Goal: Browse casually: Explore the website without a specific task or goal

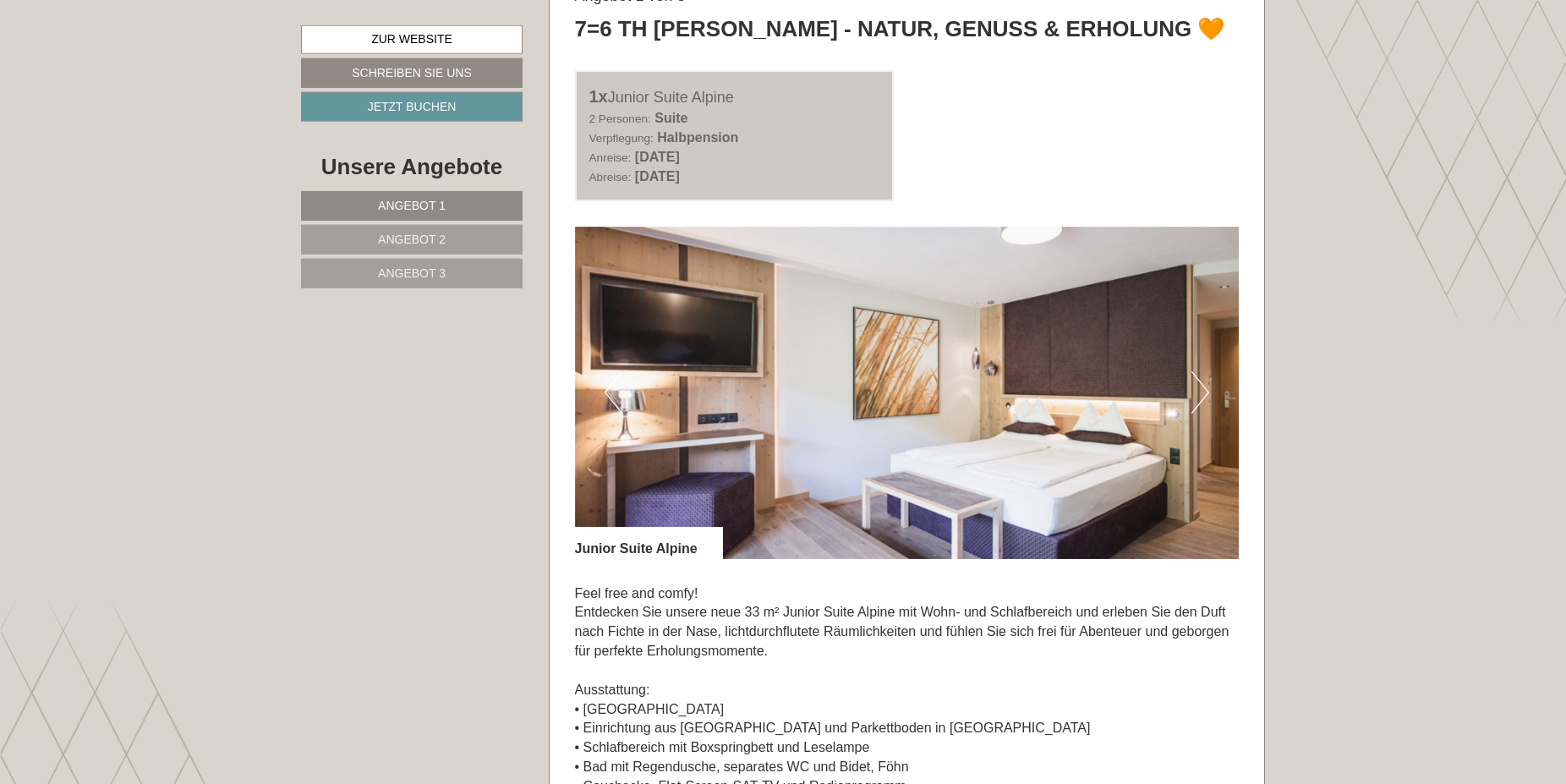
scroll to position [1035, 0]
click at [1199, 391] on button "Next" at bounding box center [1200, 393] width 18 height 42
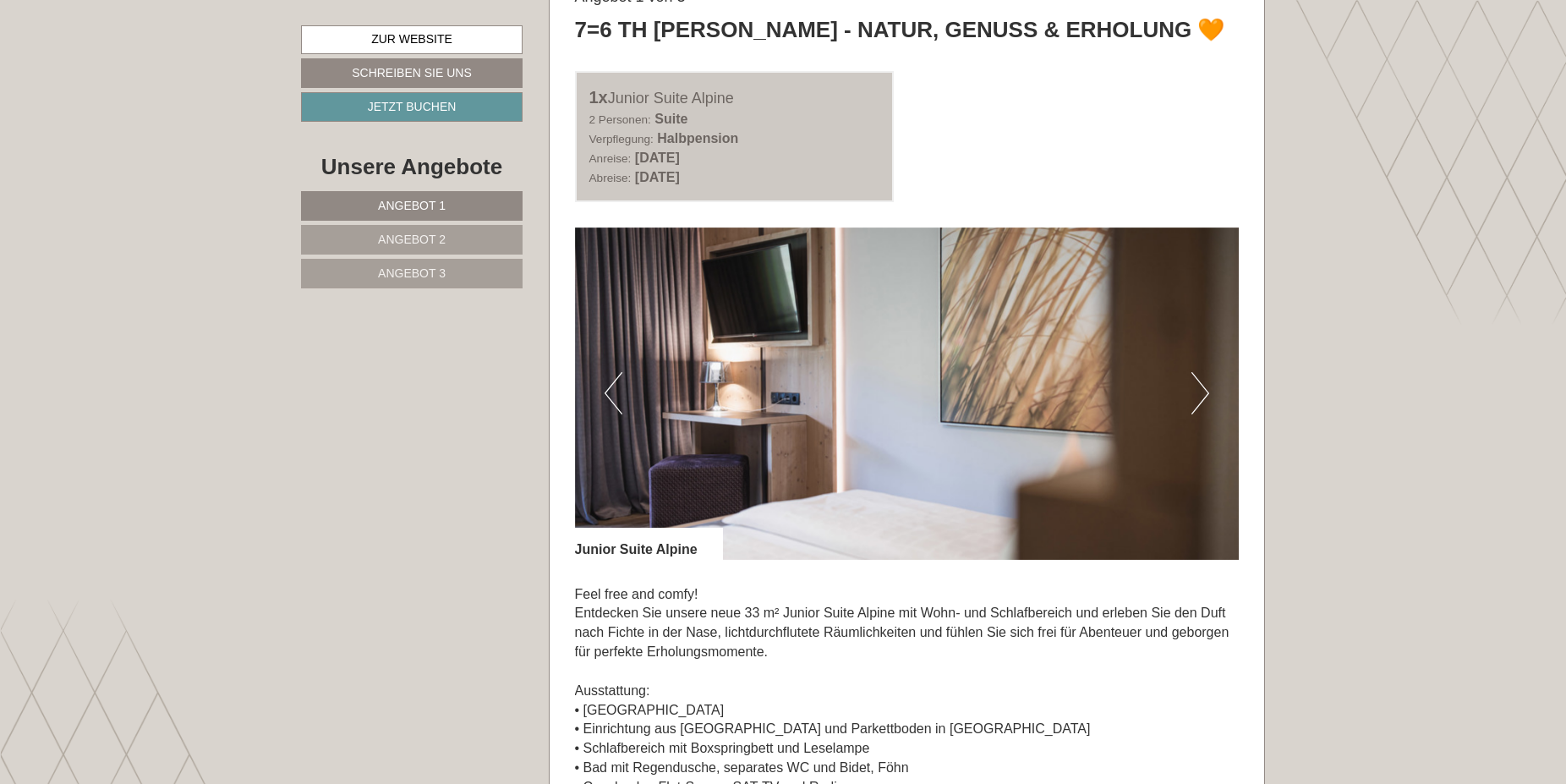
click at [1199, 391] on button "Next" at bounding box center [1200, 393] width 18 height 42
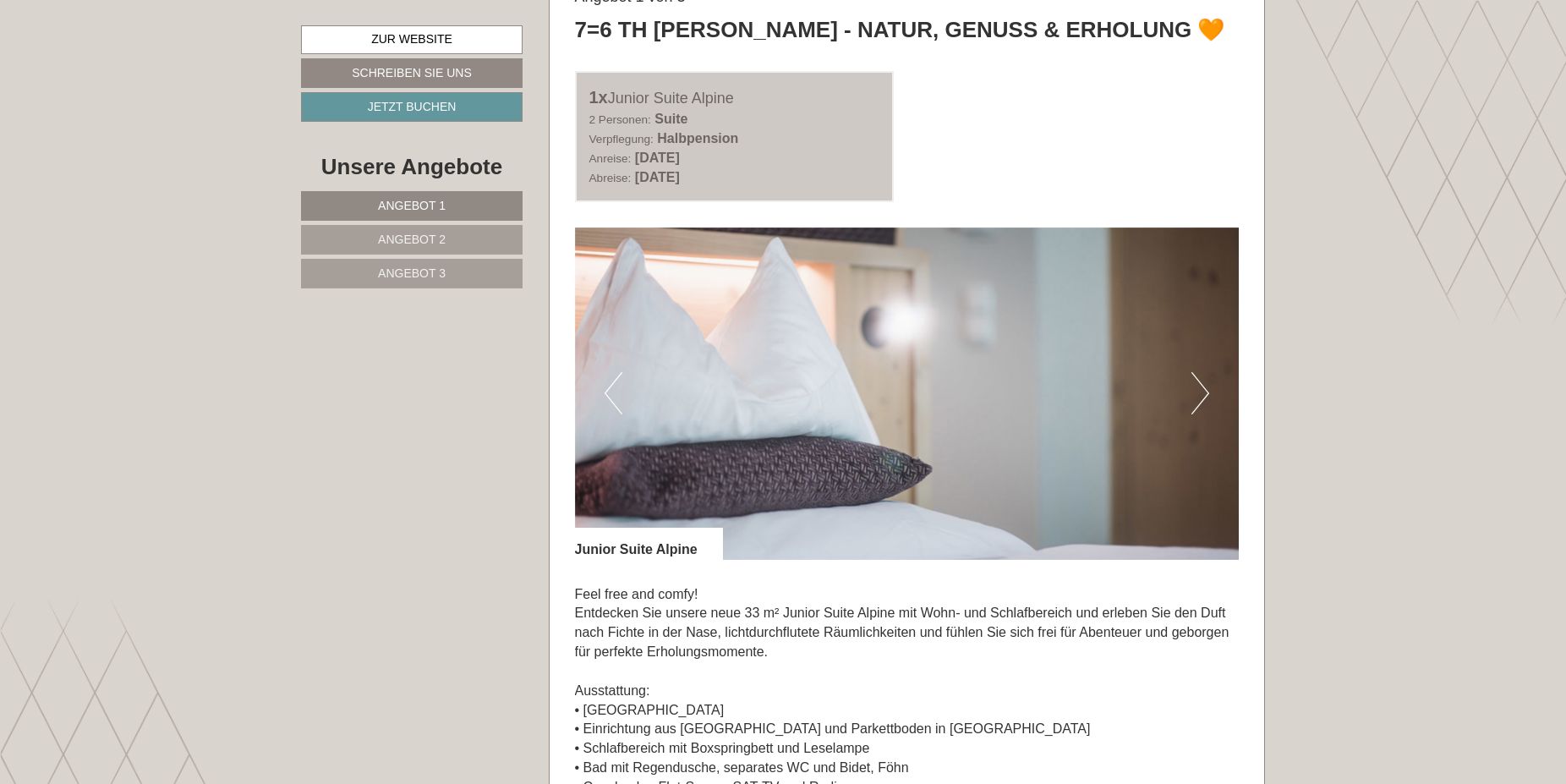
click at [1199, 391] on button "Next" at bounding box center [1200, 393] width 18 height 42
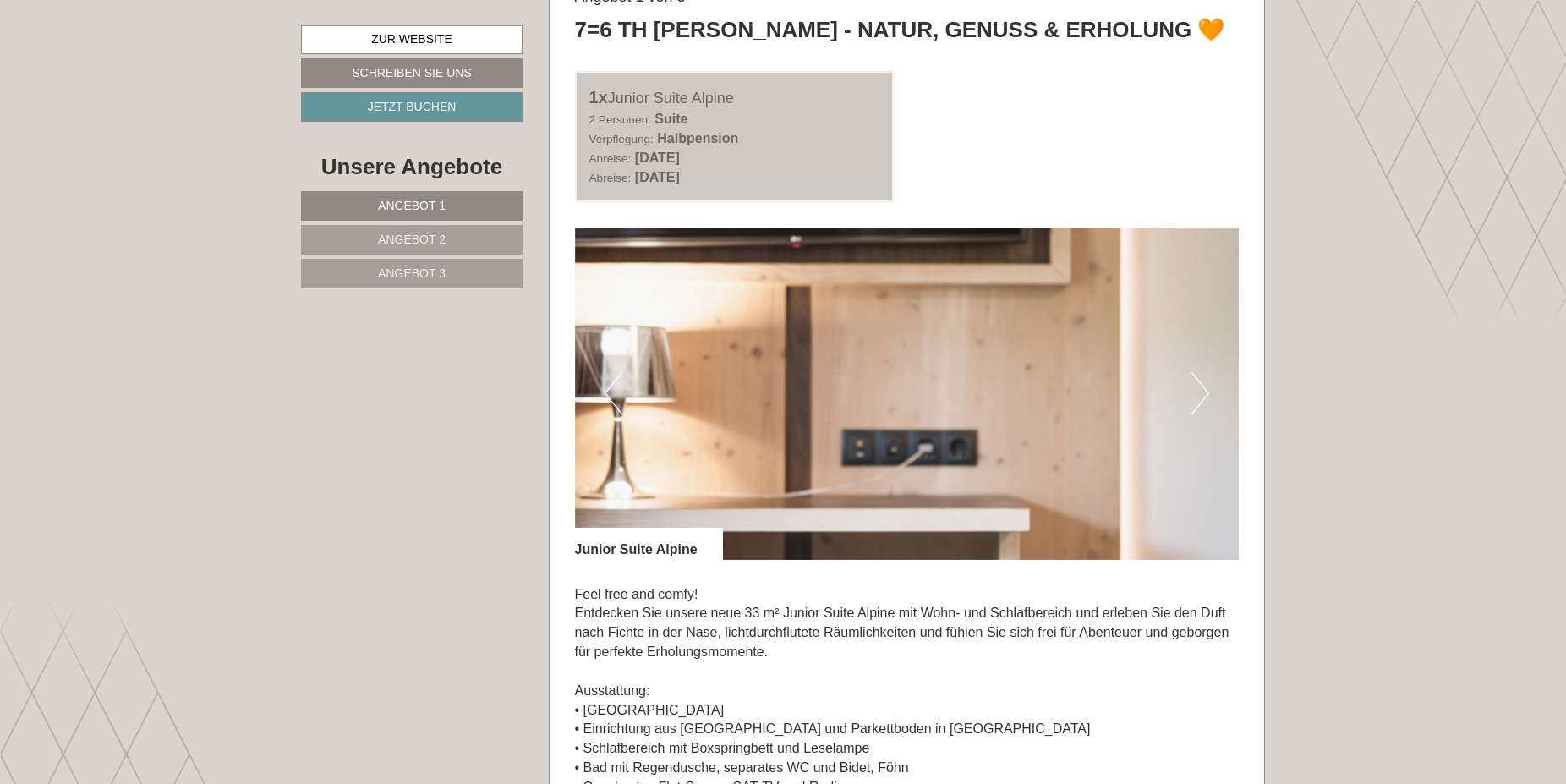
click at [1199, 391] on button "Next" at bounding box center [1200, 393] width 18 height 42
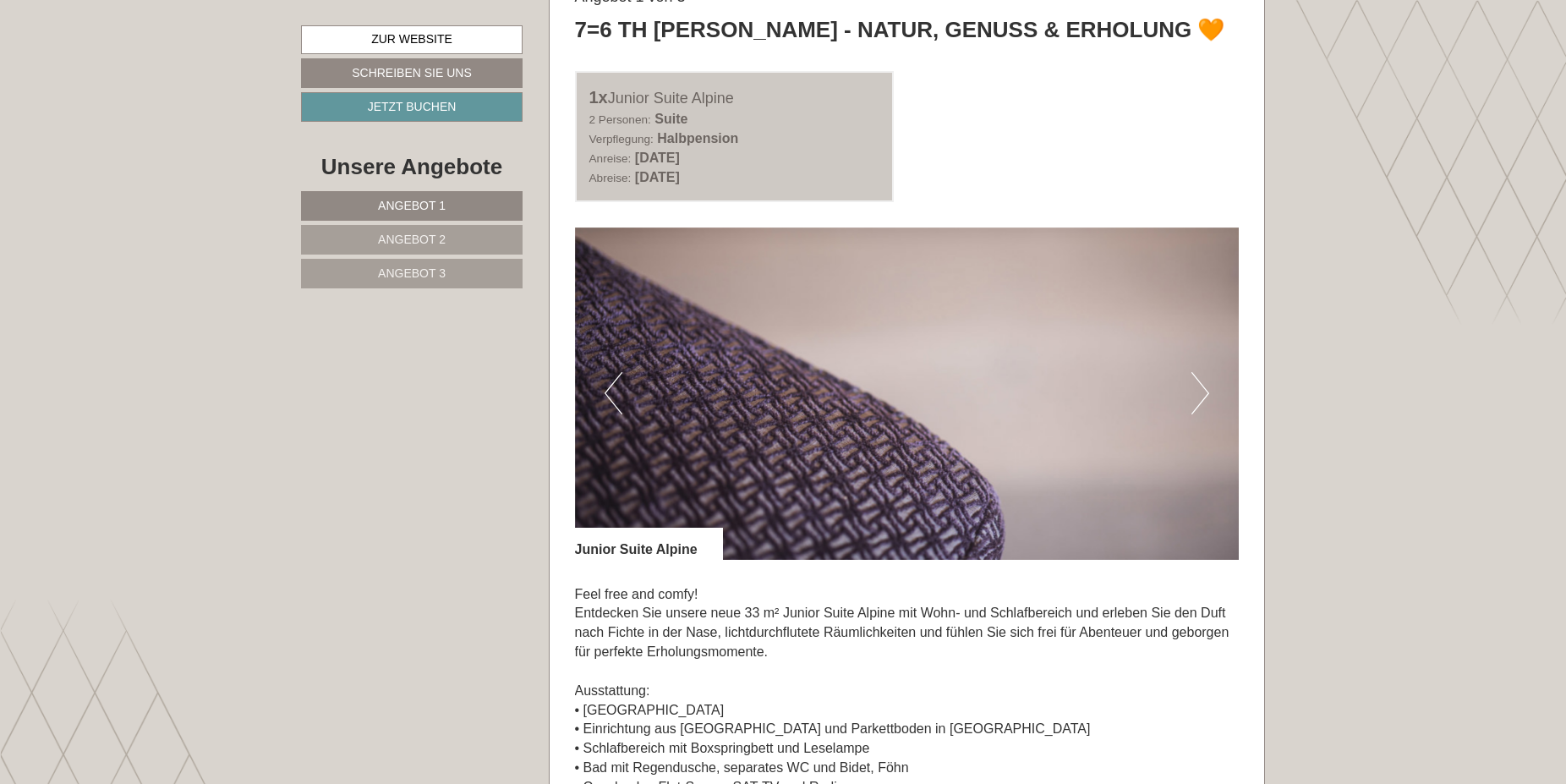
click at [1199, 391] on button "Next" at bounding box center [1200, 393] width 18 height 42
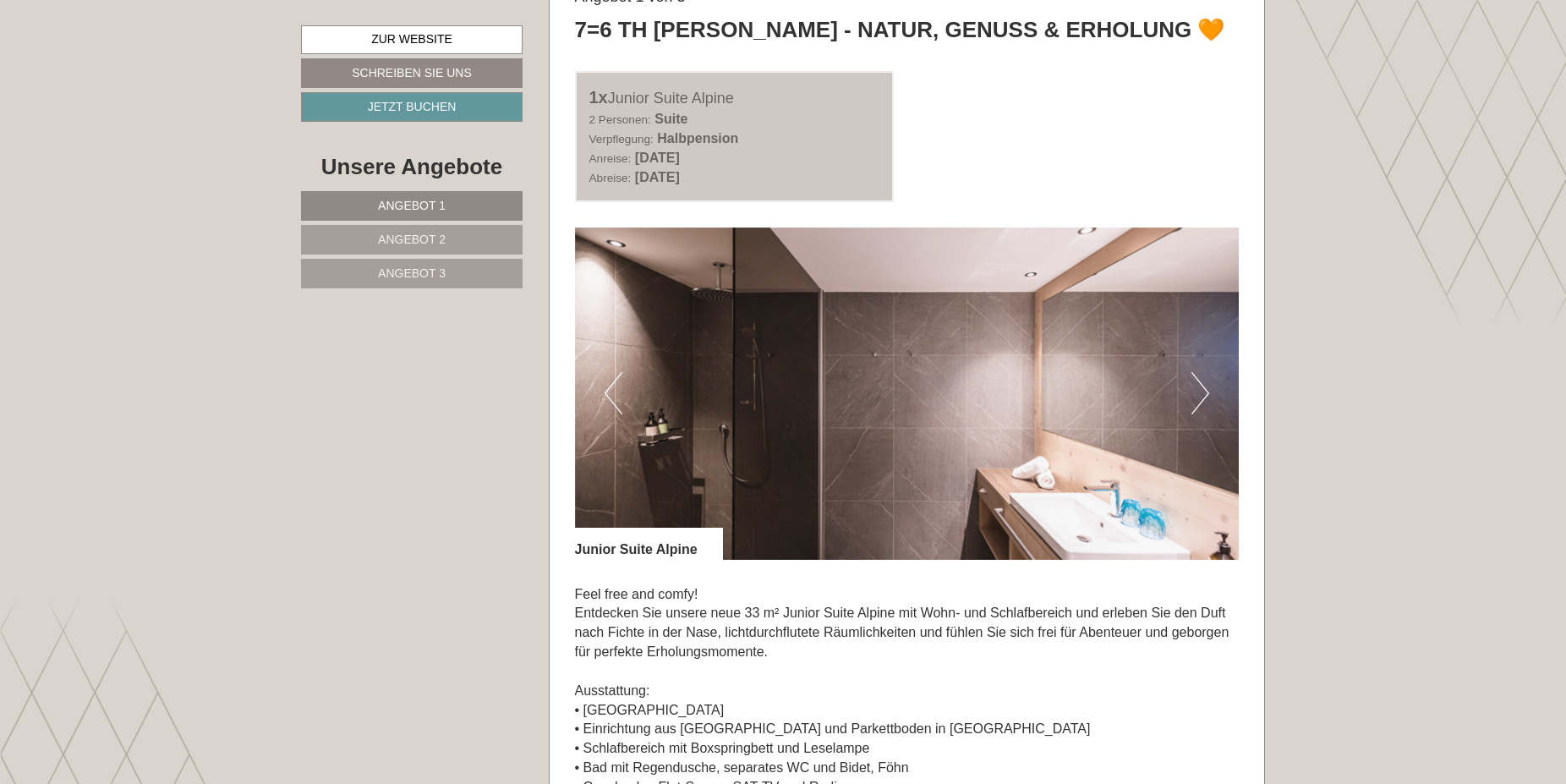
click at [1199, 391] on button "Next" at bounding box center [1200, 393] width 18 height 42
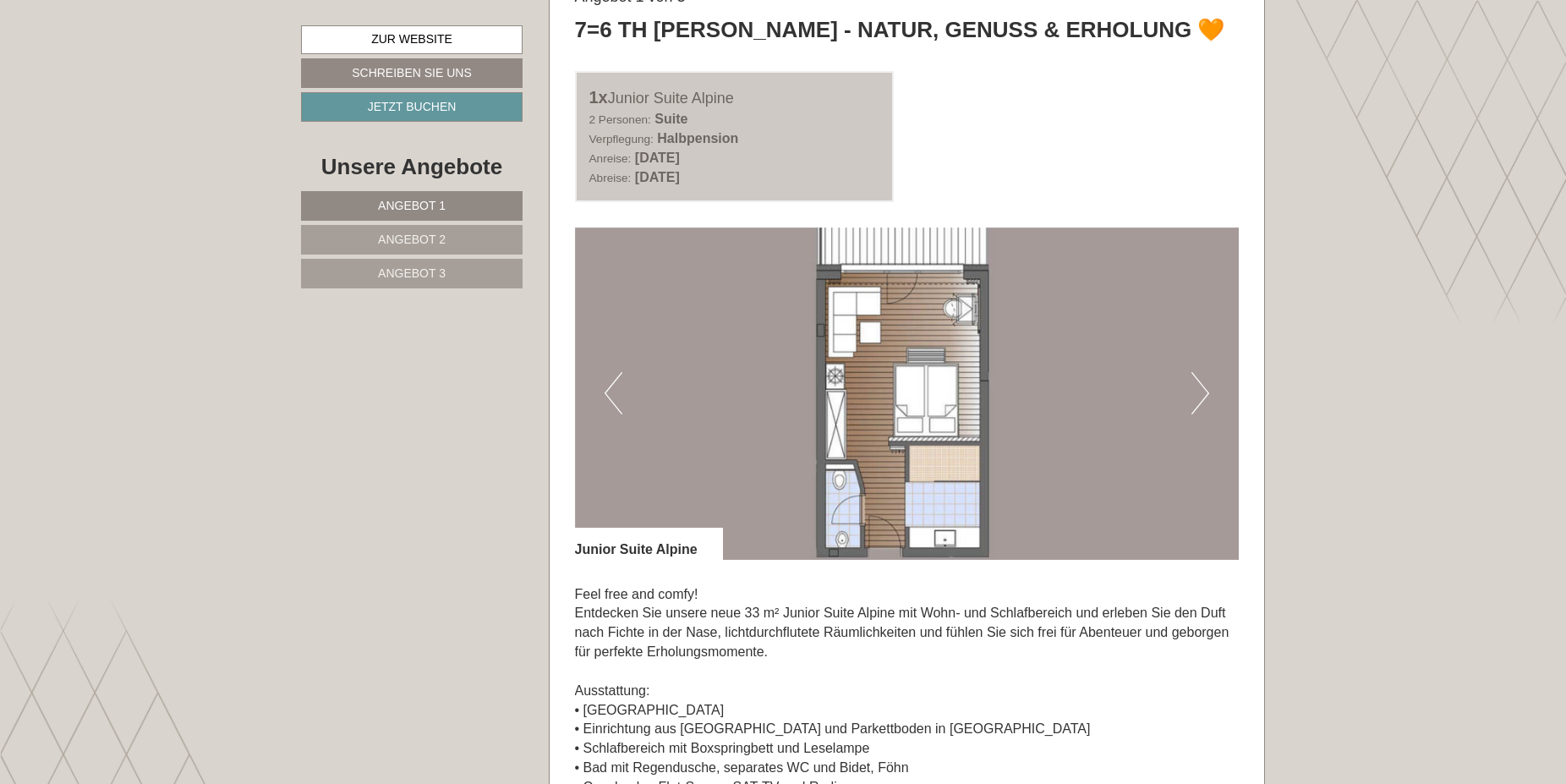
click at [1199, 391] on button "Next" at bounding box center [1200, 393] width 18 height 42
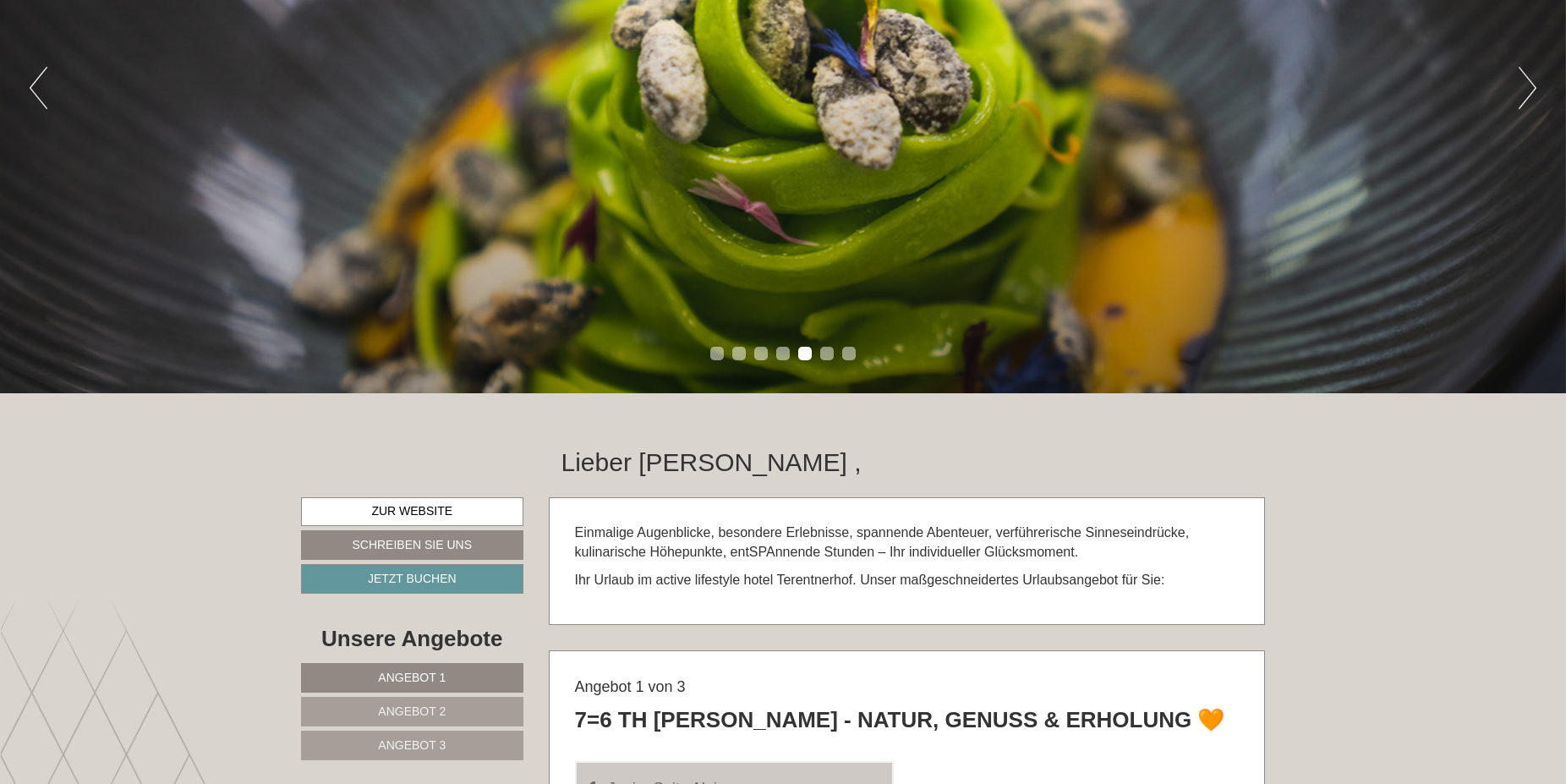
scroll to position [259, 0]
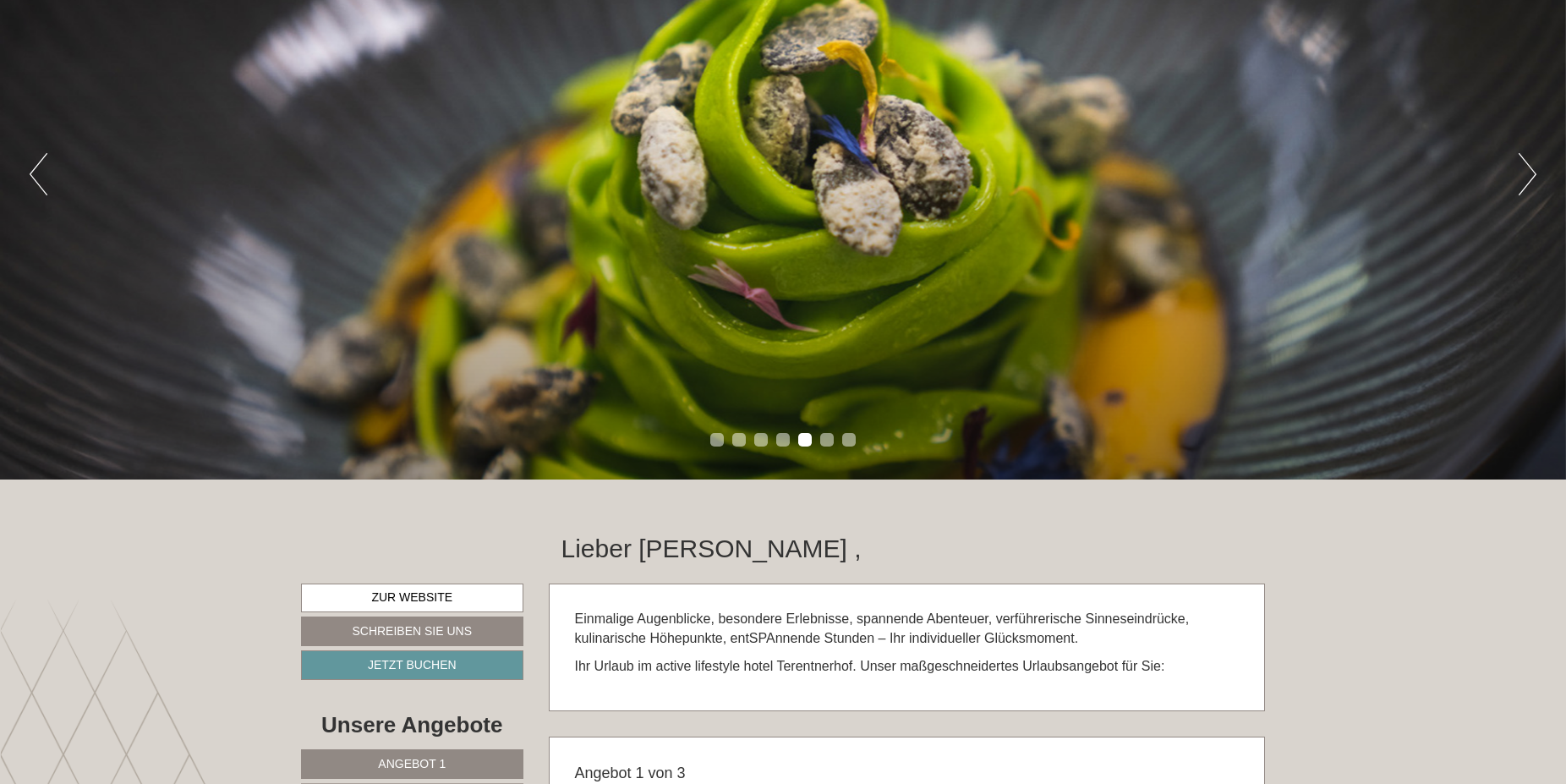
click at [1524, 151] on div "Previous Next 1 2 3 4 5 6 7" at bounding box center [783, 173] width 1566 height 612
click at [1528, 184] on button "Next" at bounding box center [1527, 173] width 18 height 42
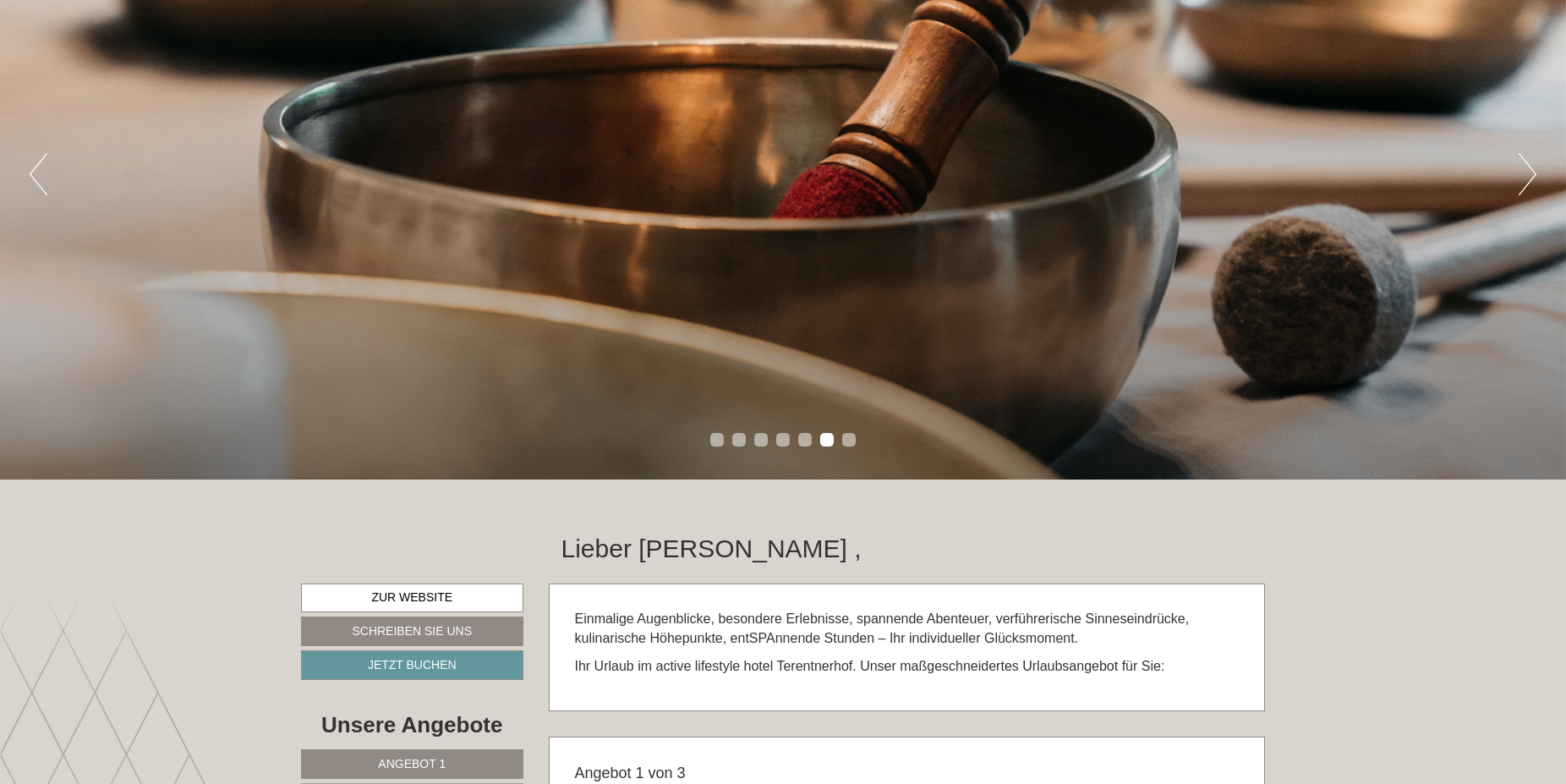
click at [1528, 184] on button "Next" at bounding box center [1527, 173] width 18 height 42
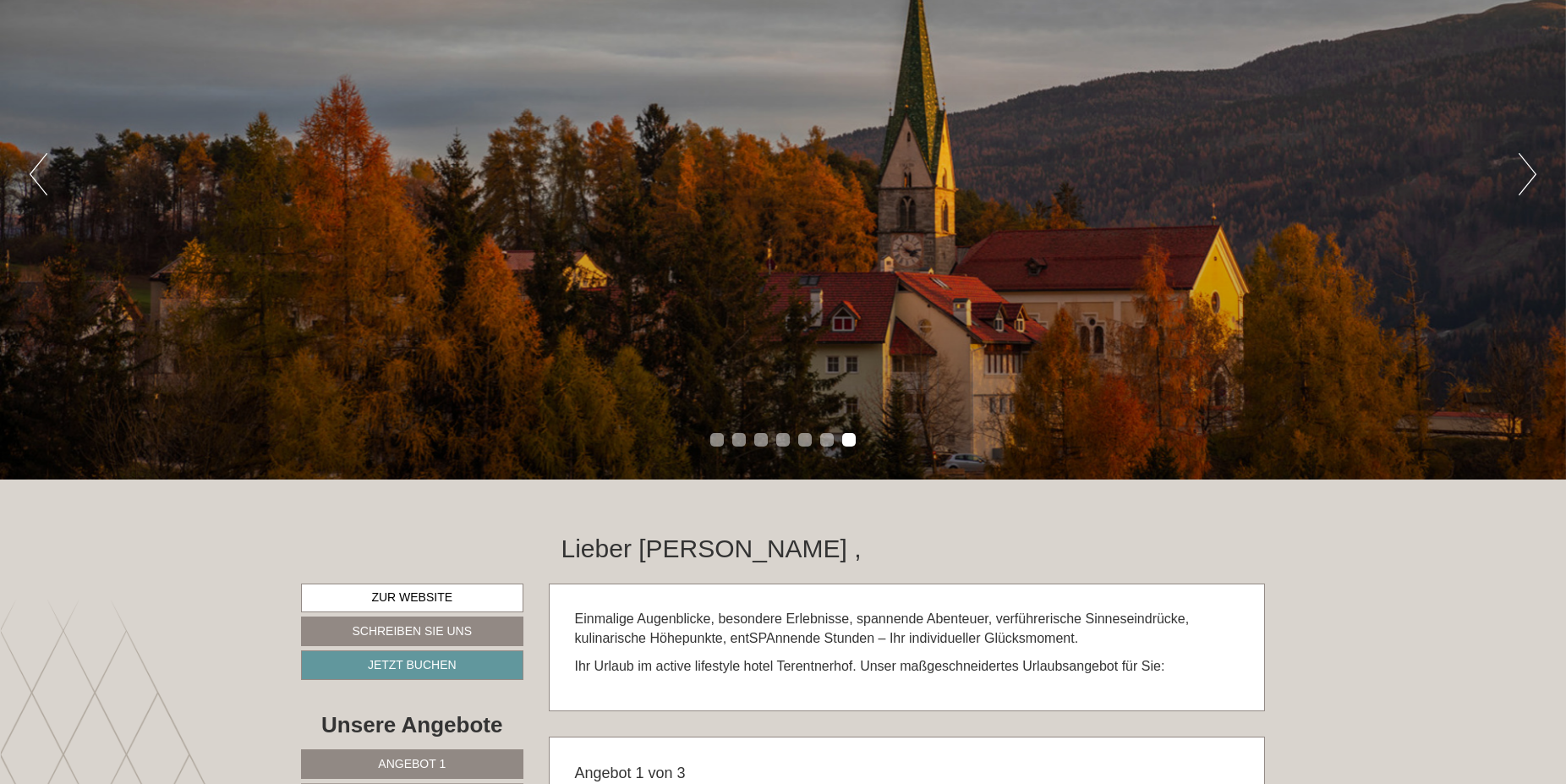
click at [1528, 184] on button "Next" at bounding box center [1527, 173] width 18 height 42
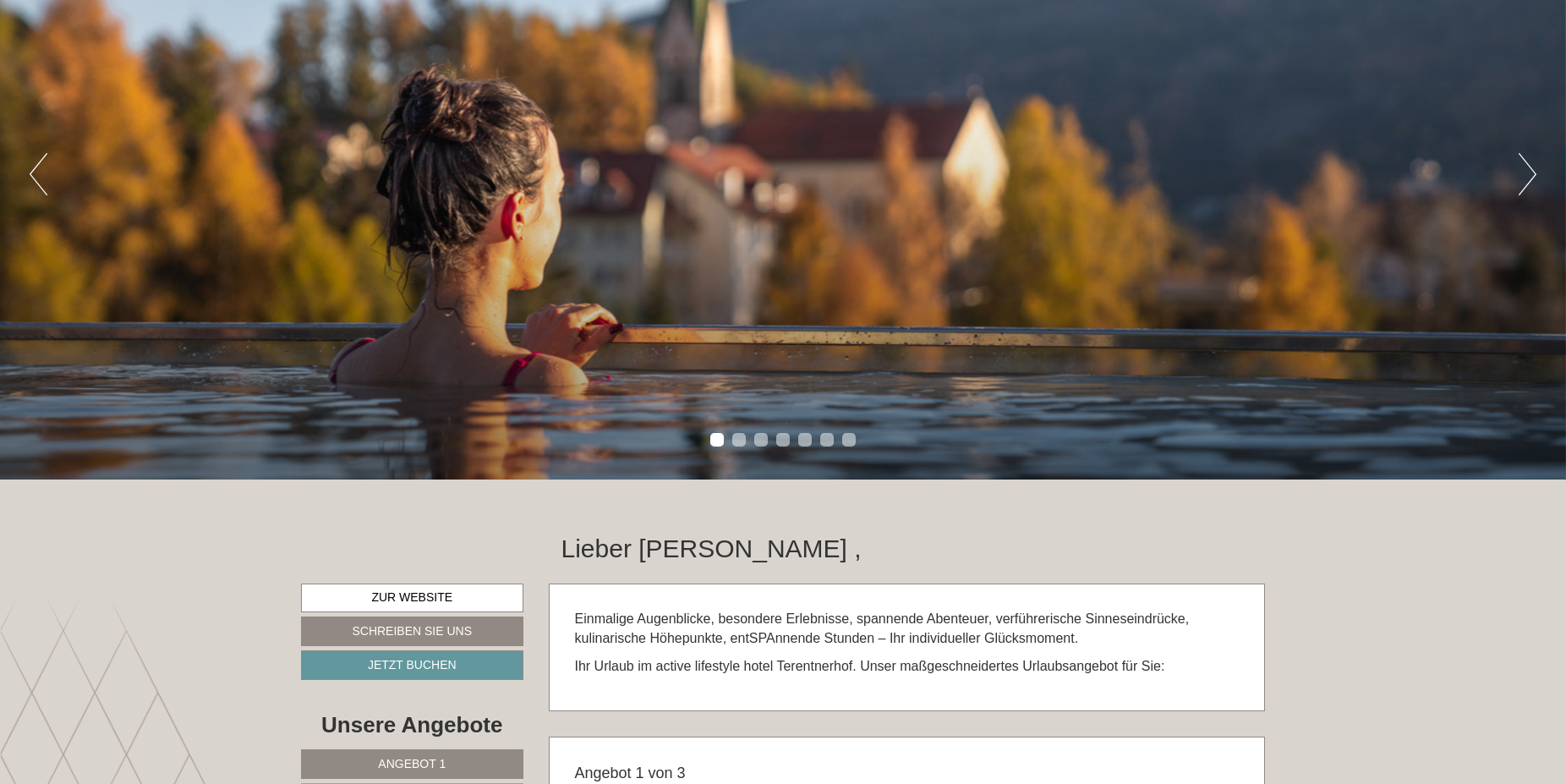
click at [1528, 184] on button "Next" at bounding box center [1527, 173] width 18 height 42
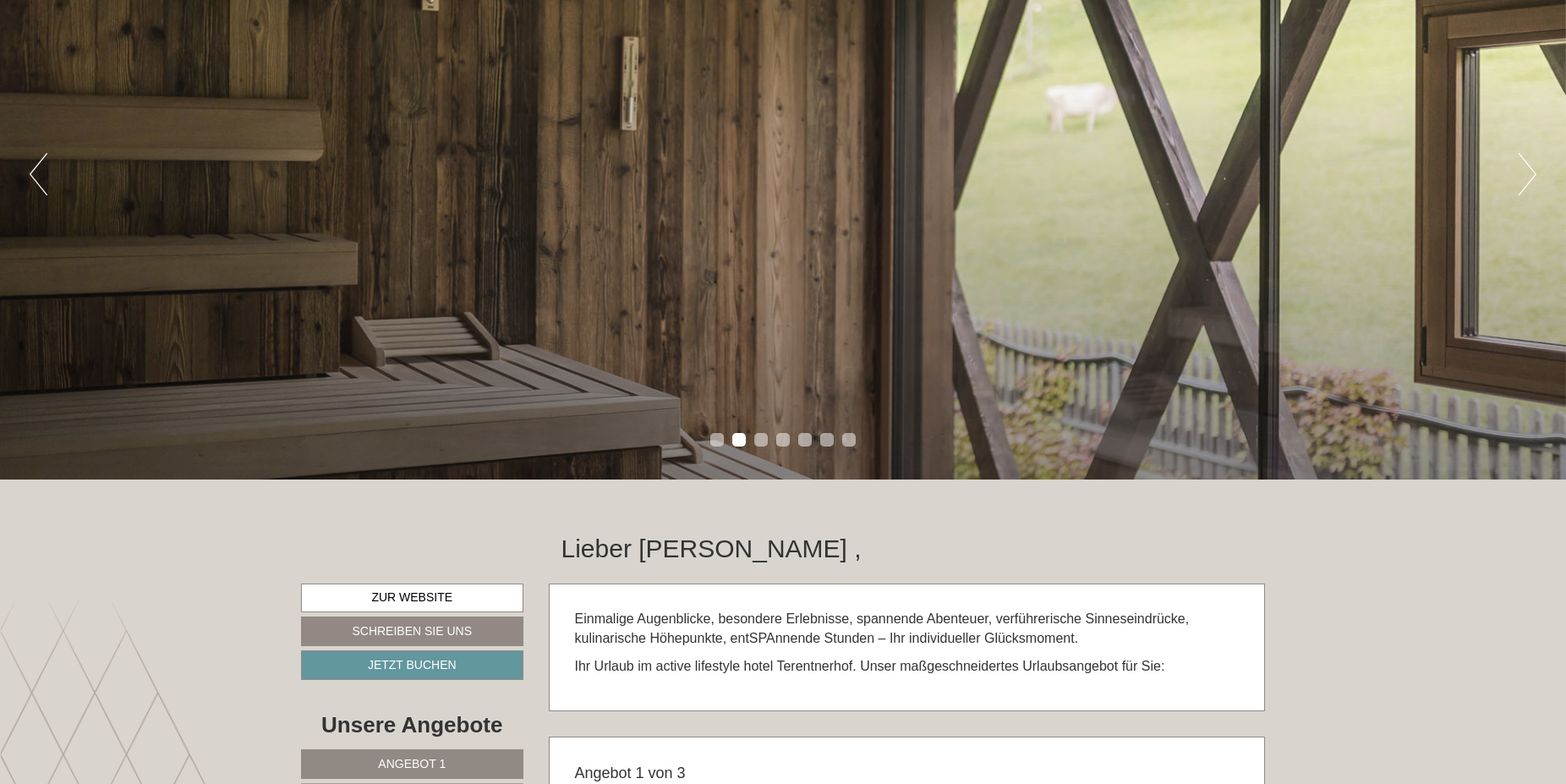
click at [1528, 184] on button "Next" at bounding box center [1527, 173] width 18 height 42
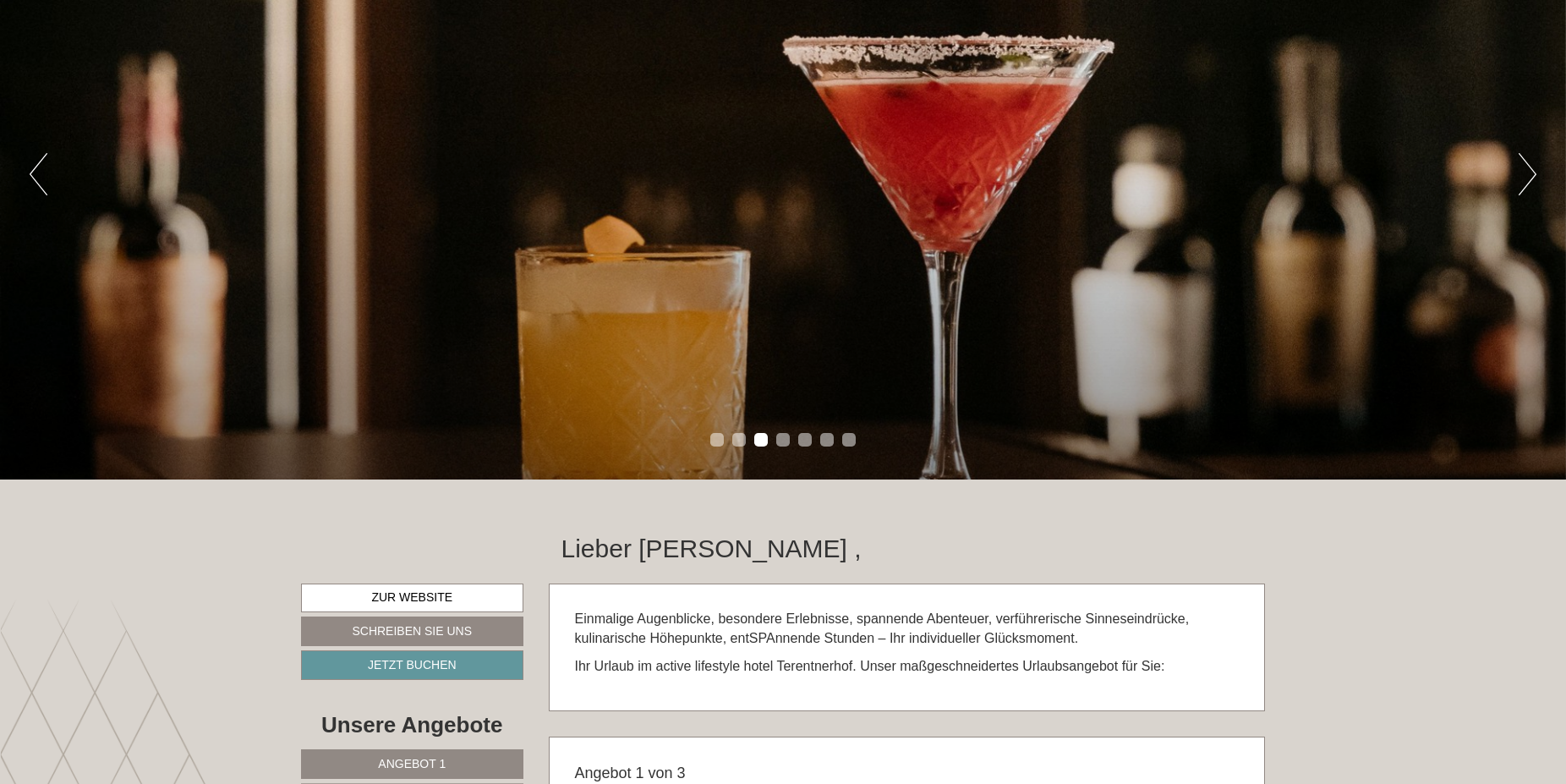
click at [1528, 184] on button "Next" at bounding box center [1527, 173] width 18 height 42
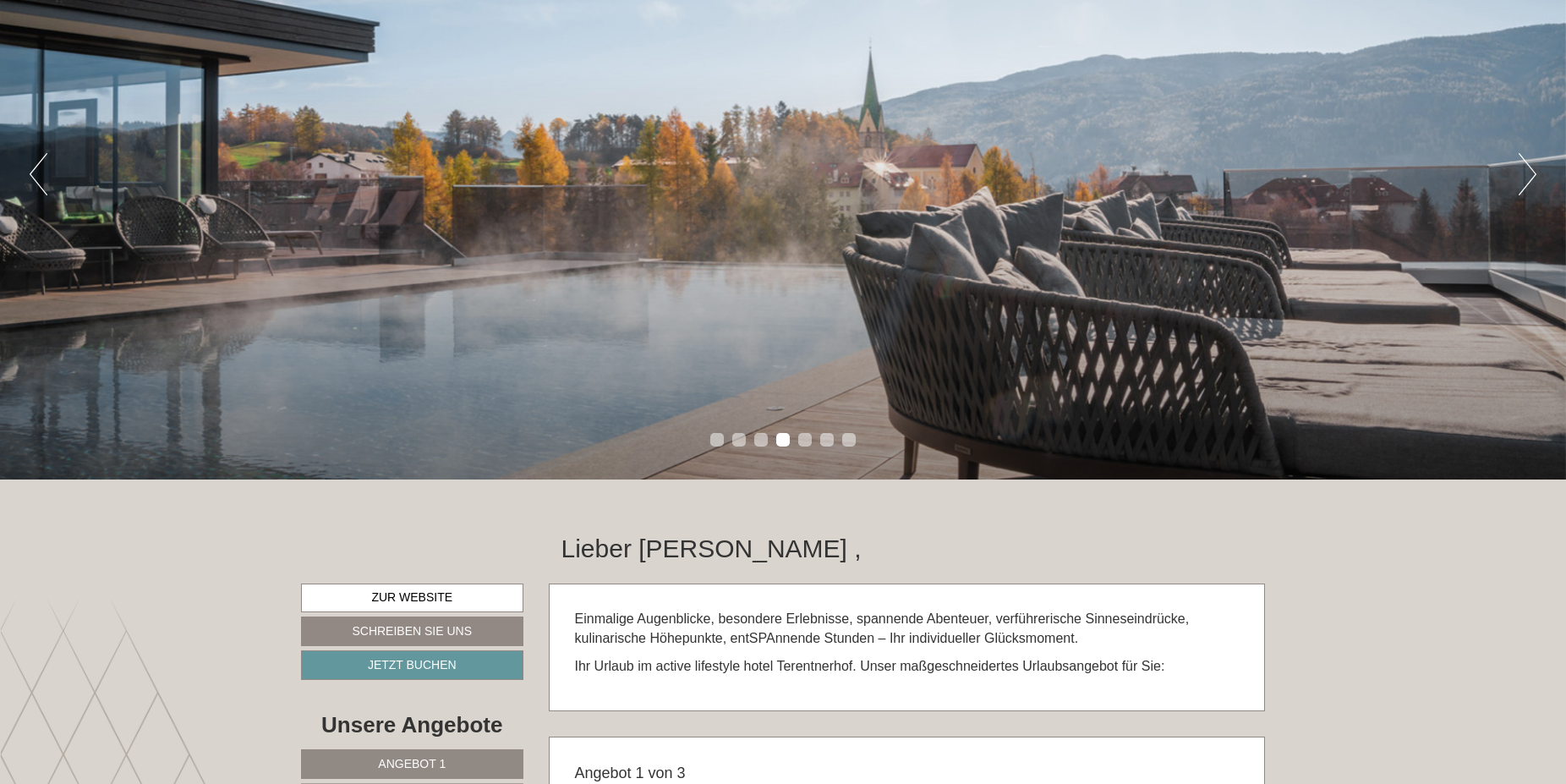
click at [1528, 184] on button "Next" at bounding box center [1527, 173] width 18 height 42
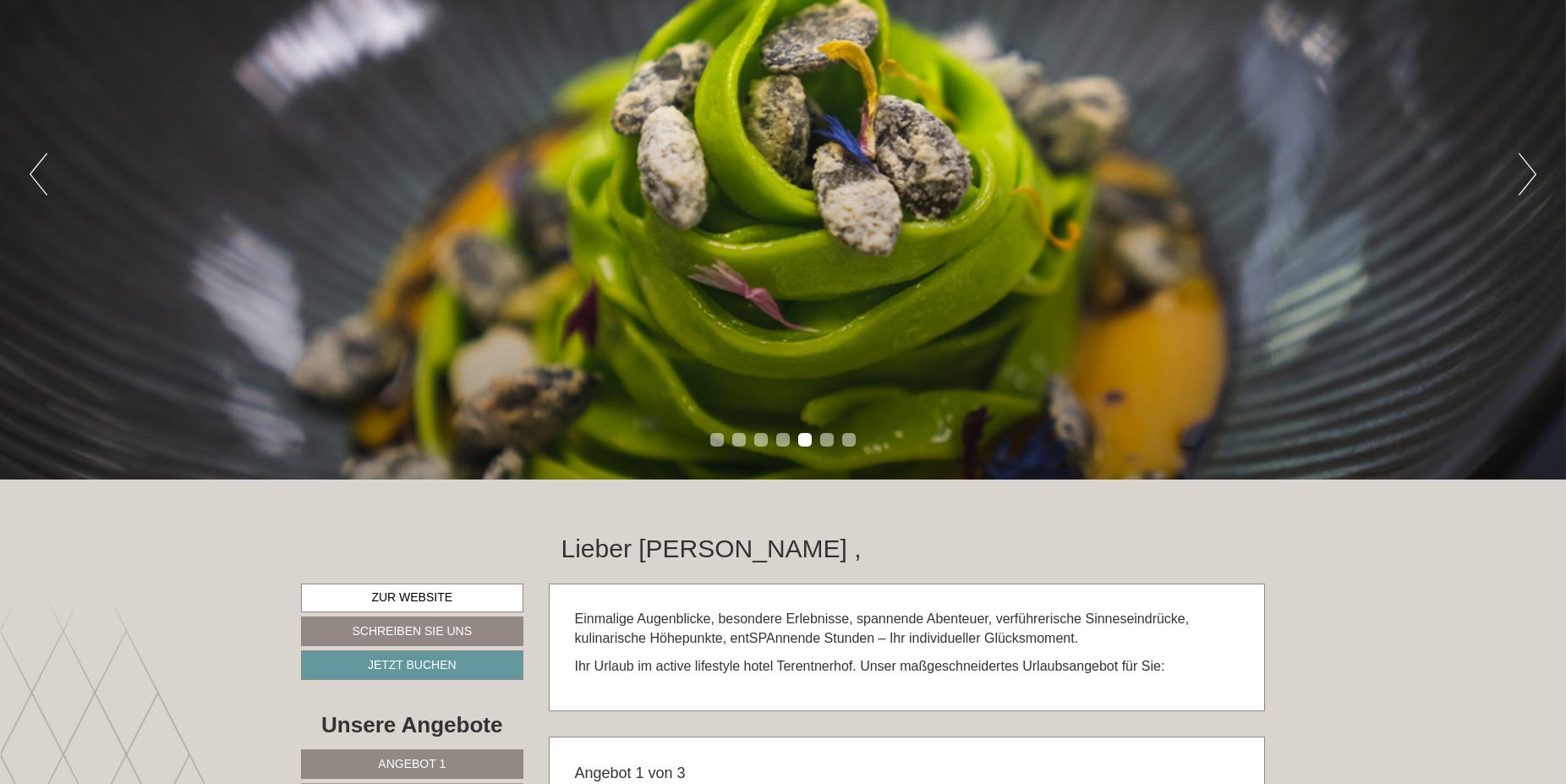
click at [1528, 184] on button "Next" at bounding box center [1527, 173] width 18 height 42
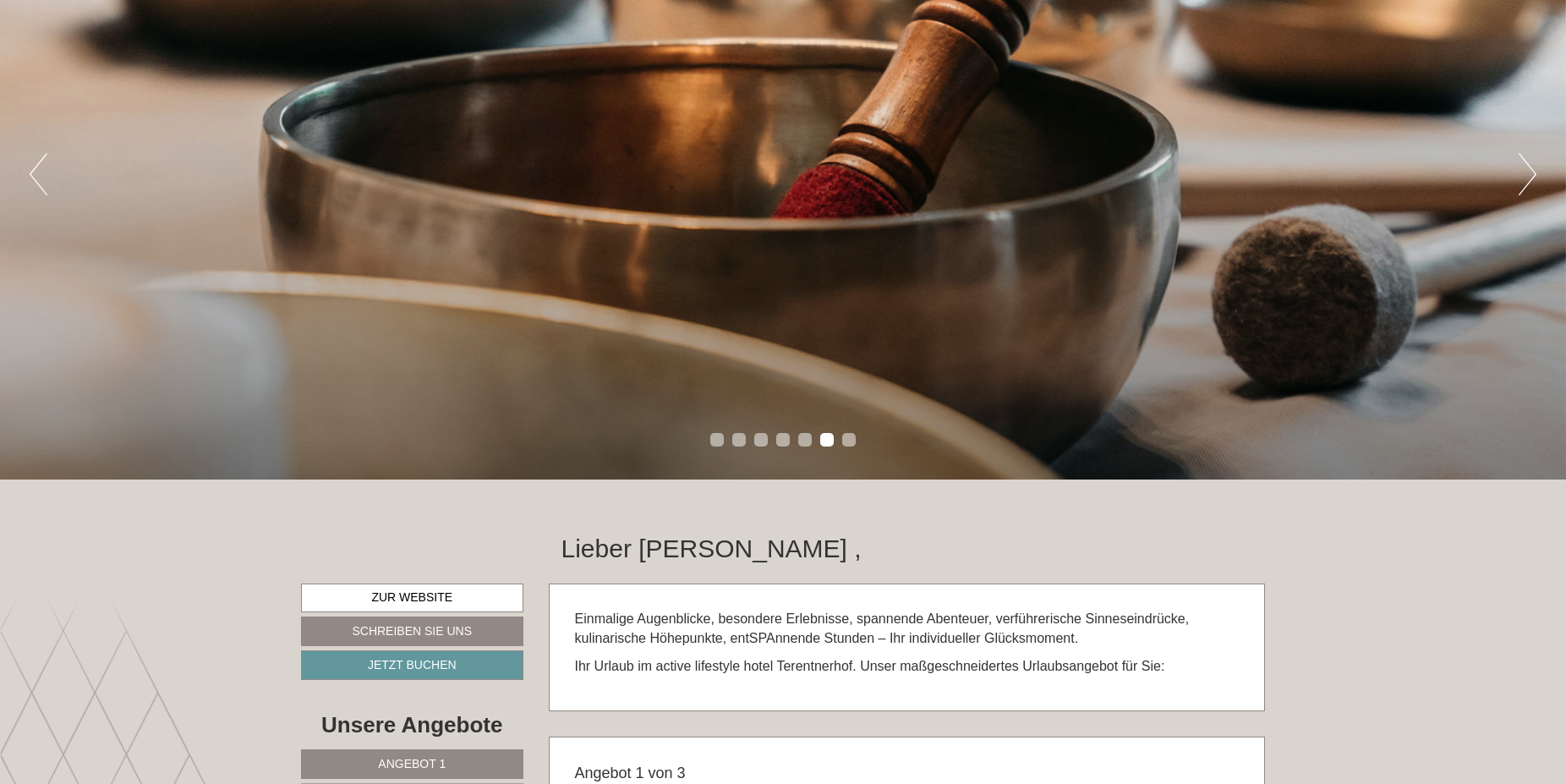
click at [1528, 184] on button "Next" at bounding box center [1527, 173] width 18 height 42
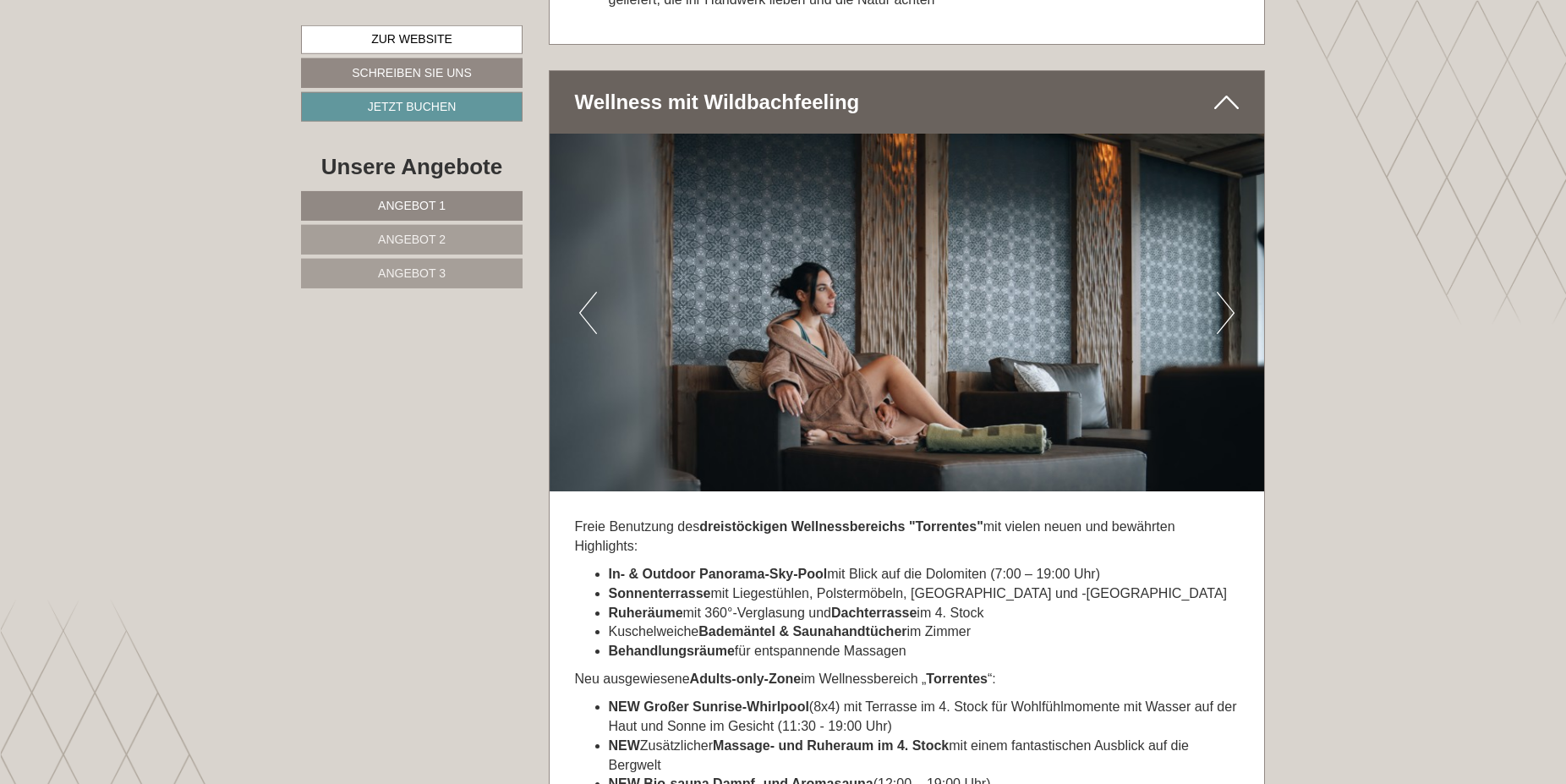
scroll to position [6553, 0]
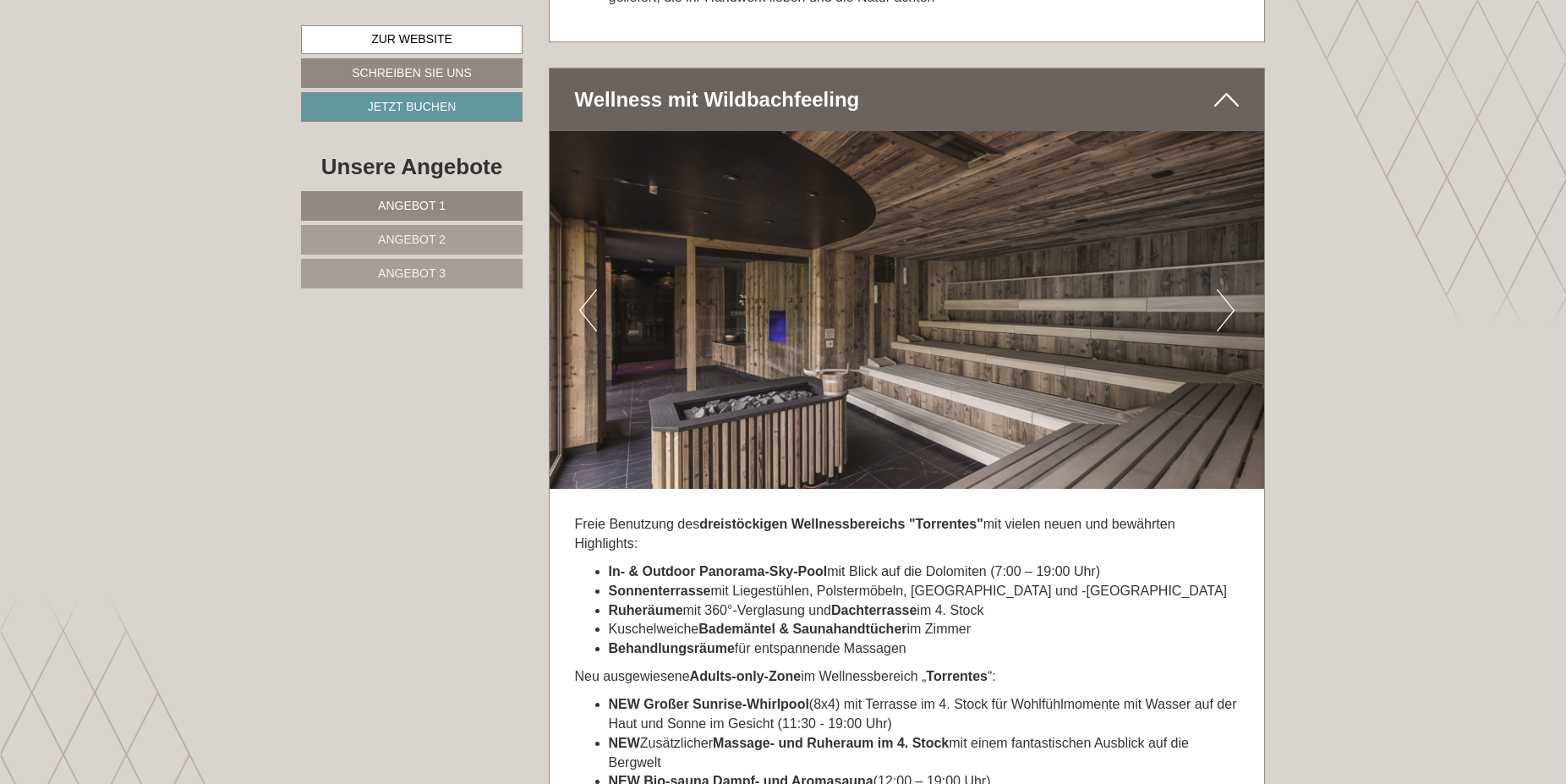
click at [1228, 302] on button "Next" at bounding box center [1226, 310] width 18 height 42
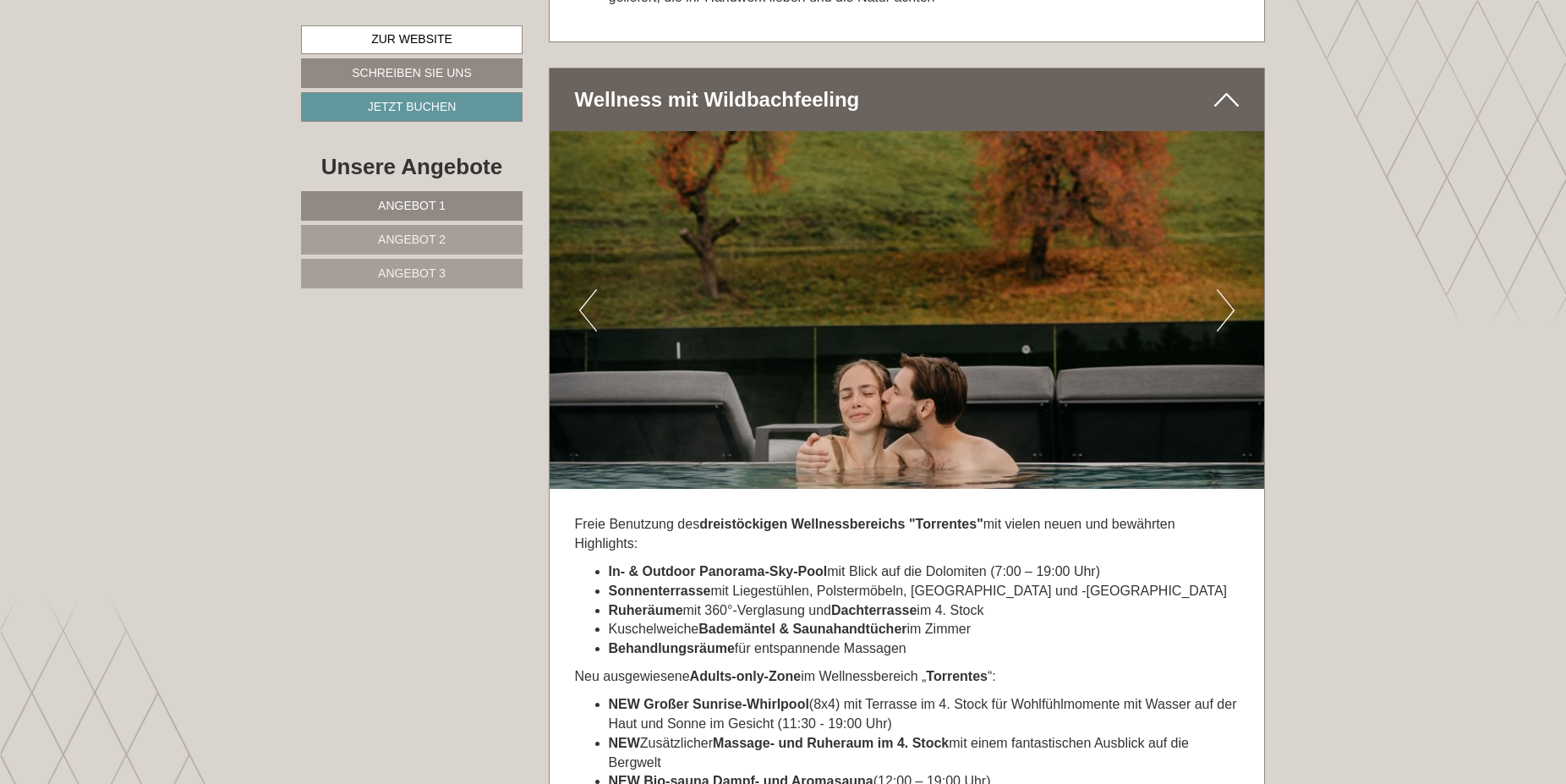
click at [1228, 302] on button "Next" at bounding box center [1226, 310] width 18 height 42
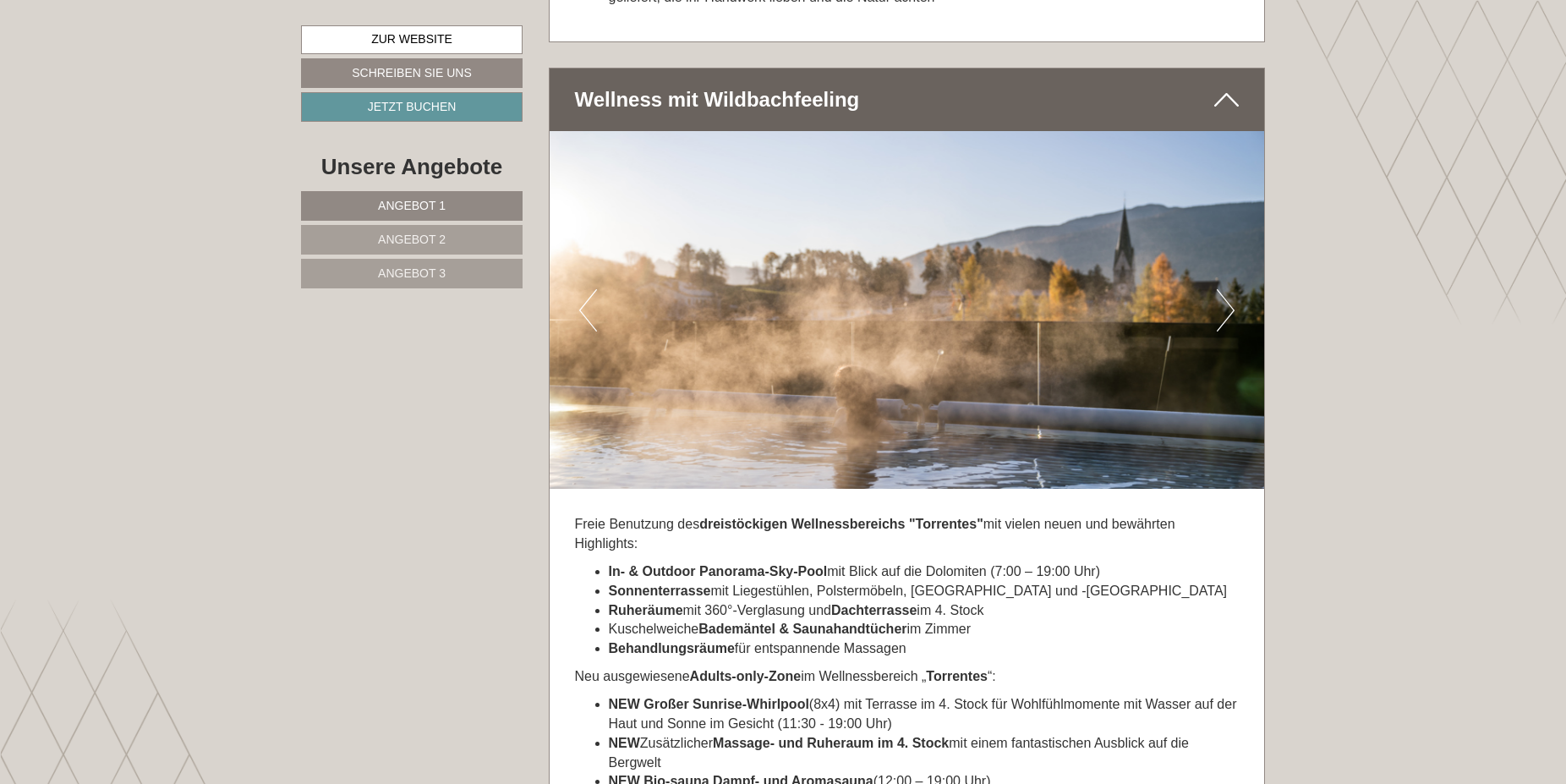
click at [1228, 302] on button "Next" at bounding box center [1226, 310] width 18 height 42
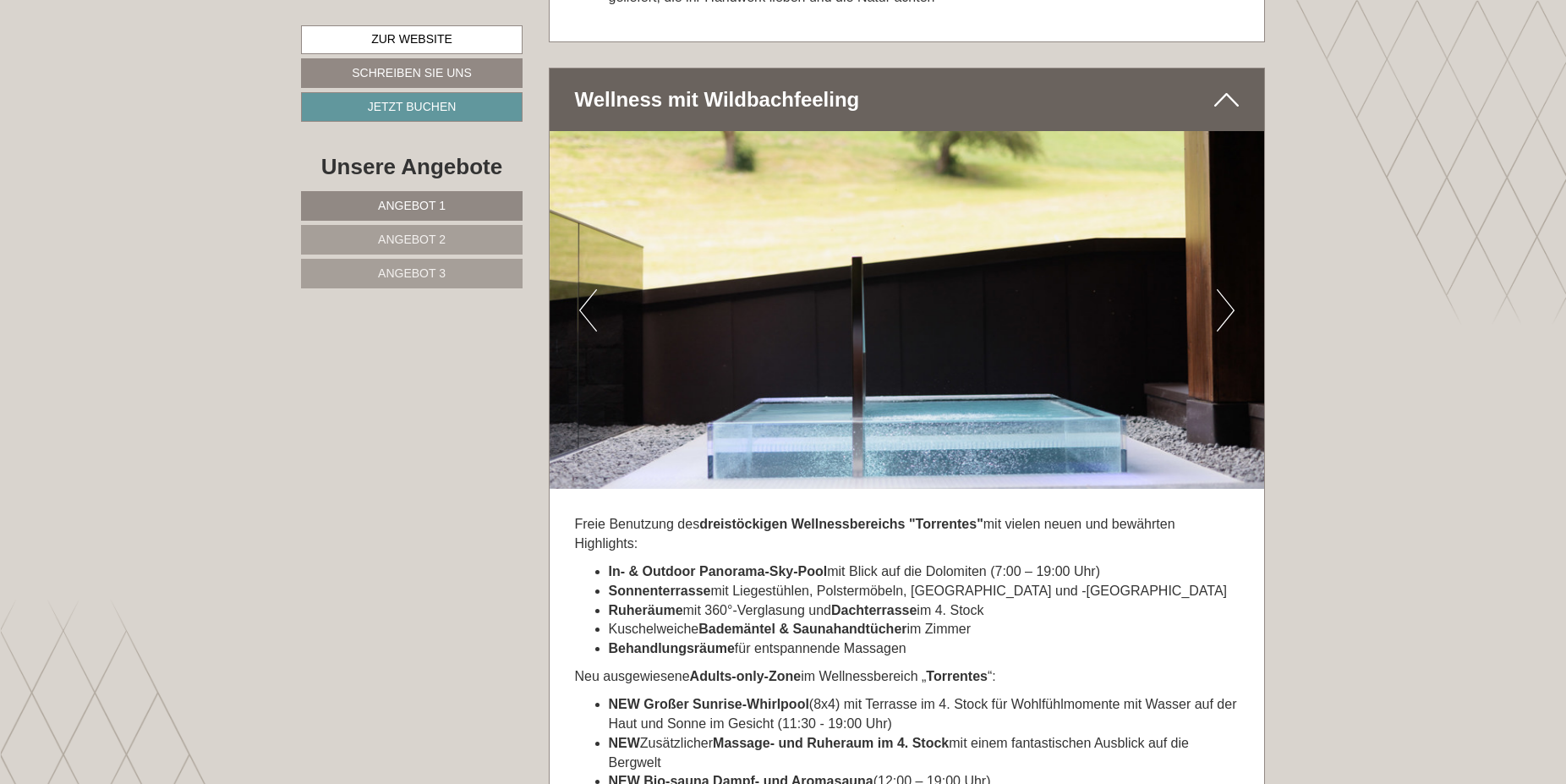
click at [1228, 302] on button "Next" at bounding box center [1226, 310] width 18 height 42
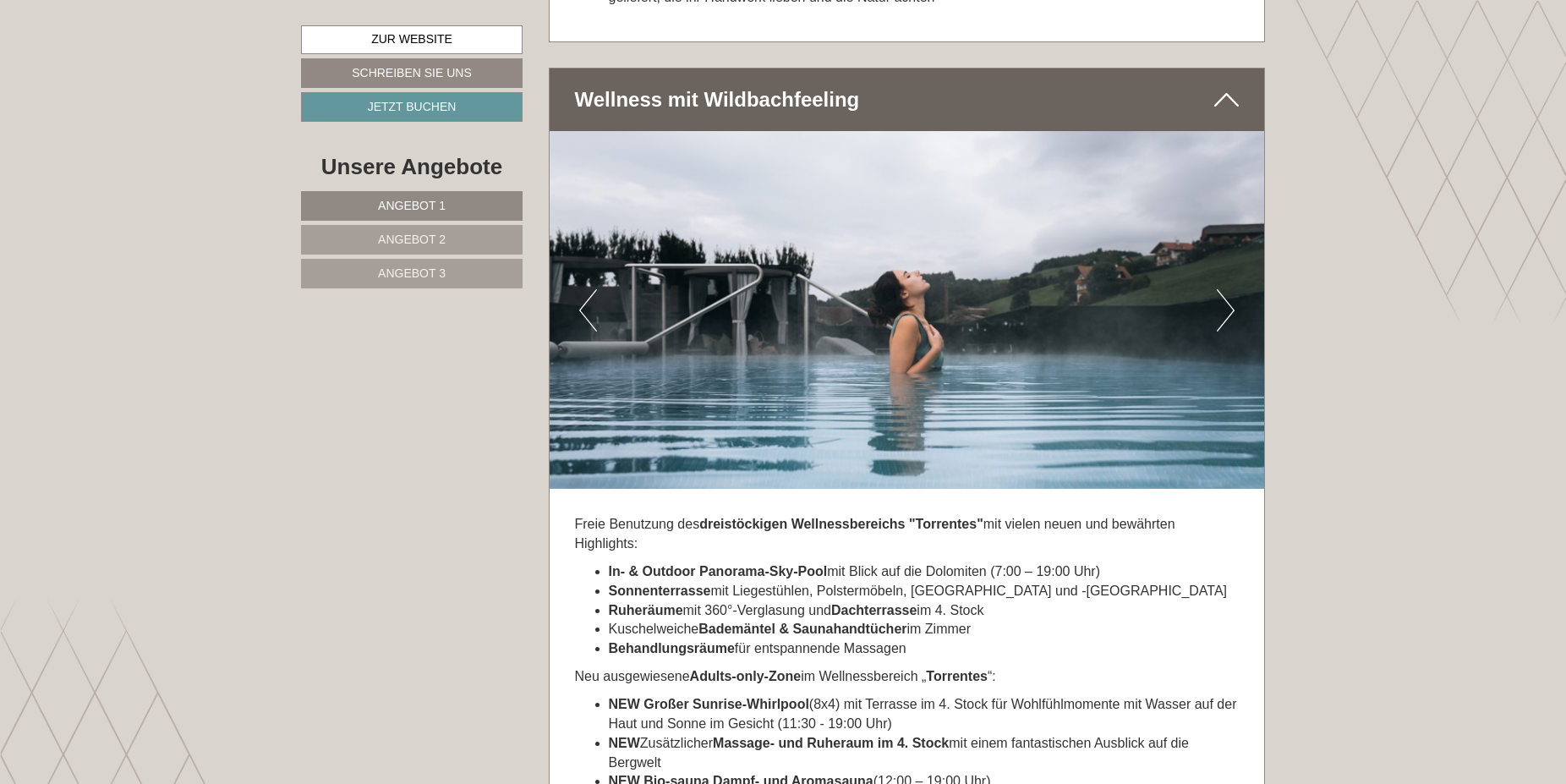
click at [1228, 302] on button "Next" at bounding box center [1226, 310] width 18 height 42
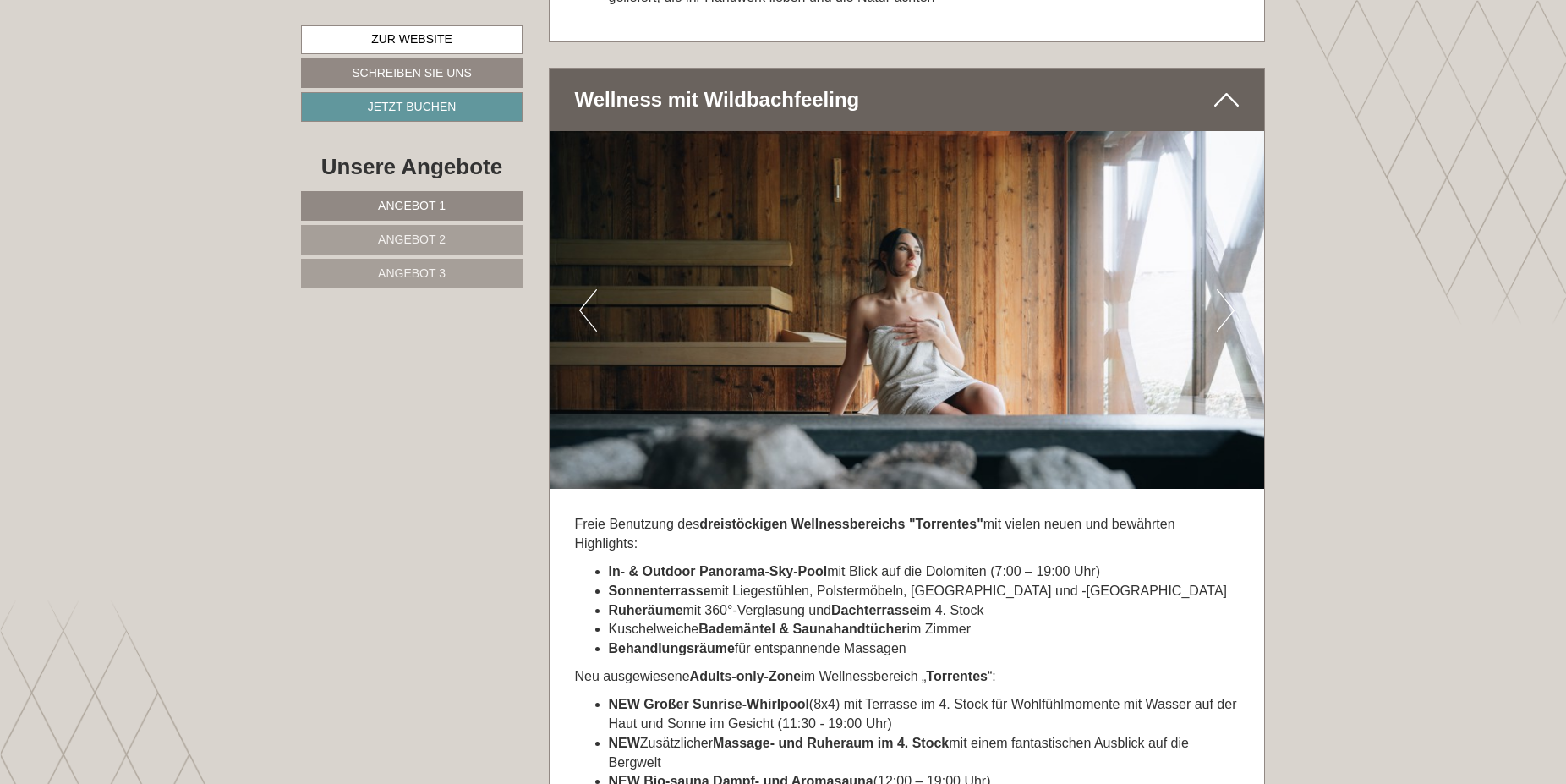
click at [1228, 302] on button "Next" at bounding box center [1226, 310] width 18 height 42
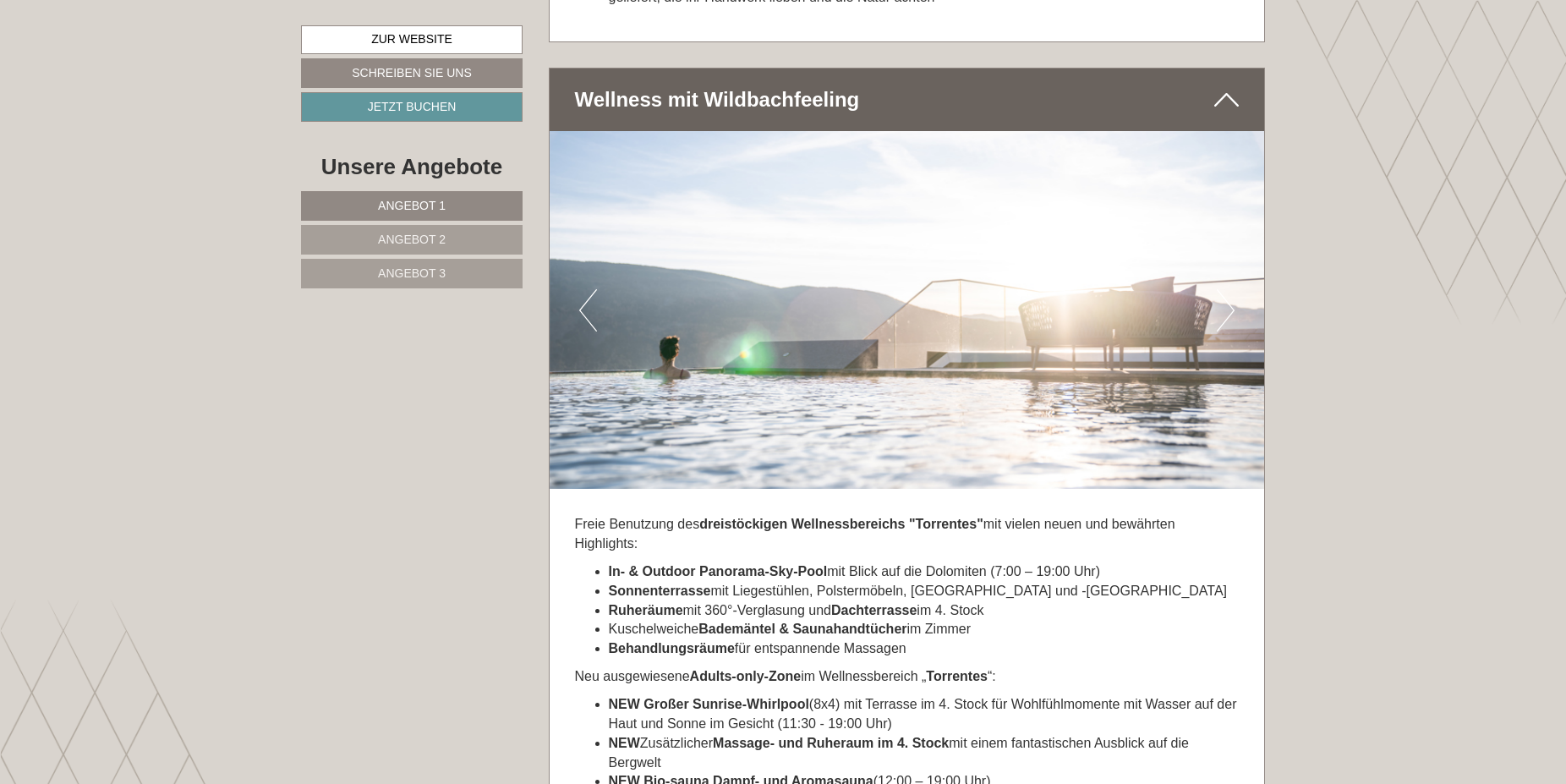
click at [1228, 302] on button "Next" at bounding box center [1226, 310] width 18 height 42
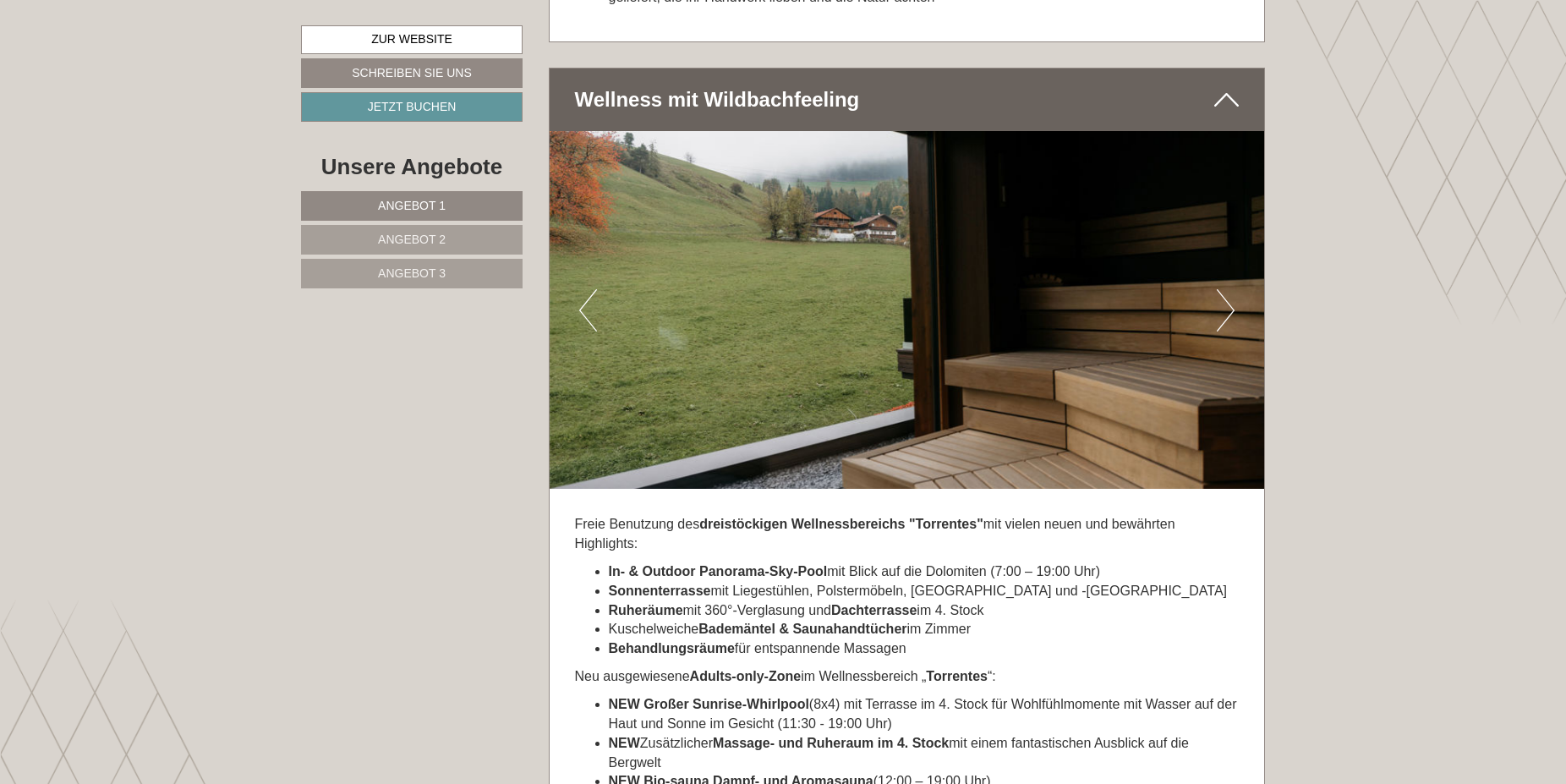
click at [1228, 302] on button "Next" at bounding box center [1226, 310] width 18 height 42
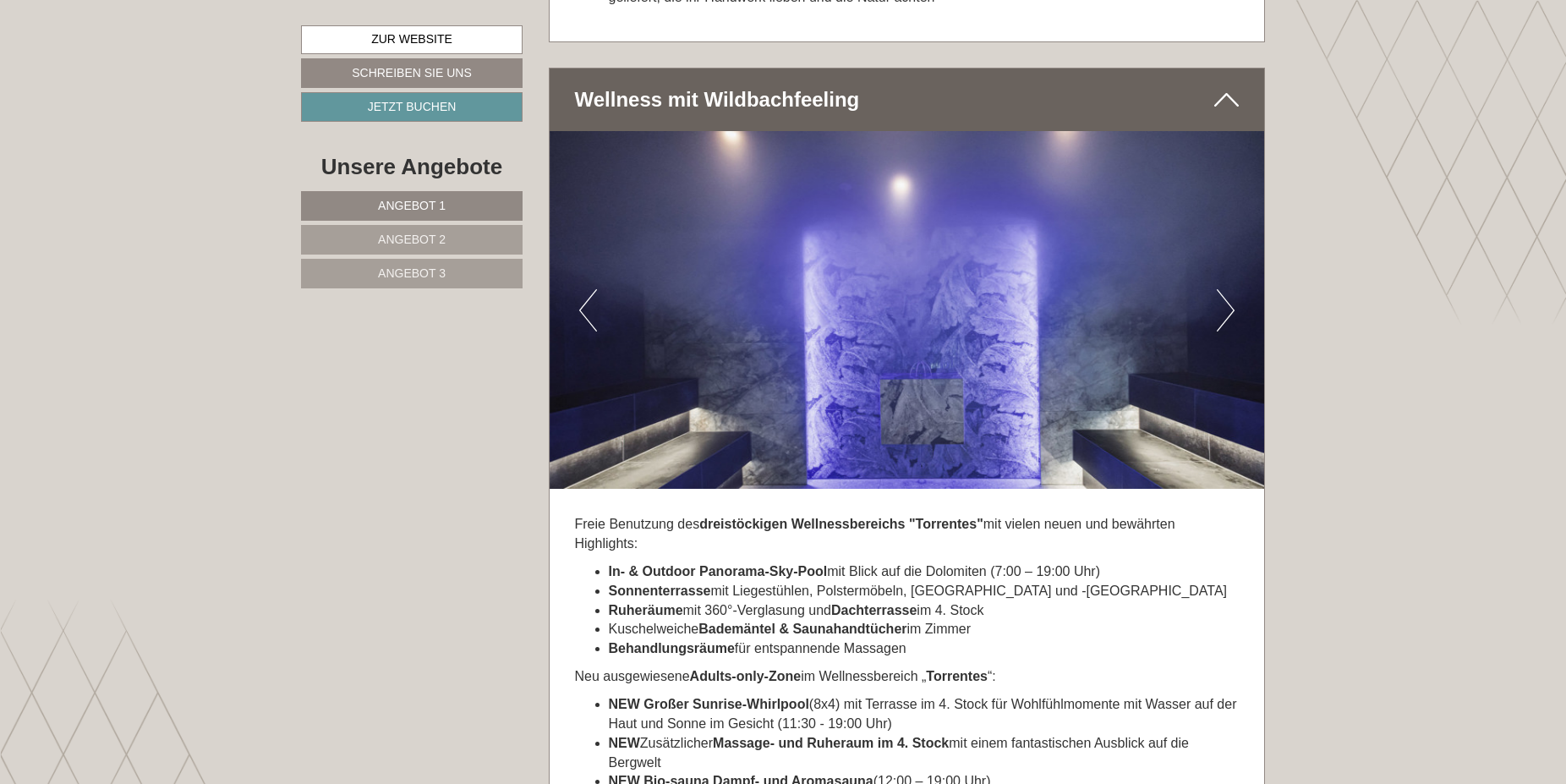
click at [1228, 302] on button "Next" at bounding box center [1226, 310] width 18 height 42
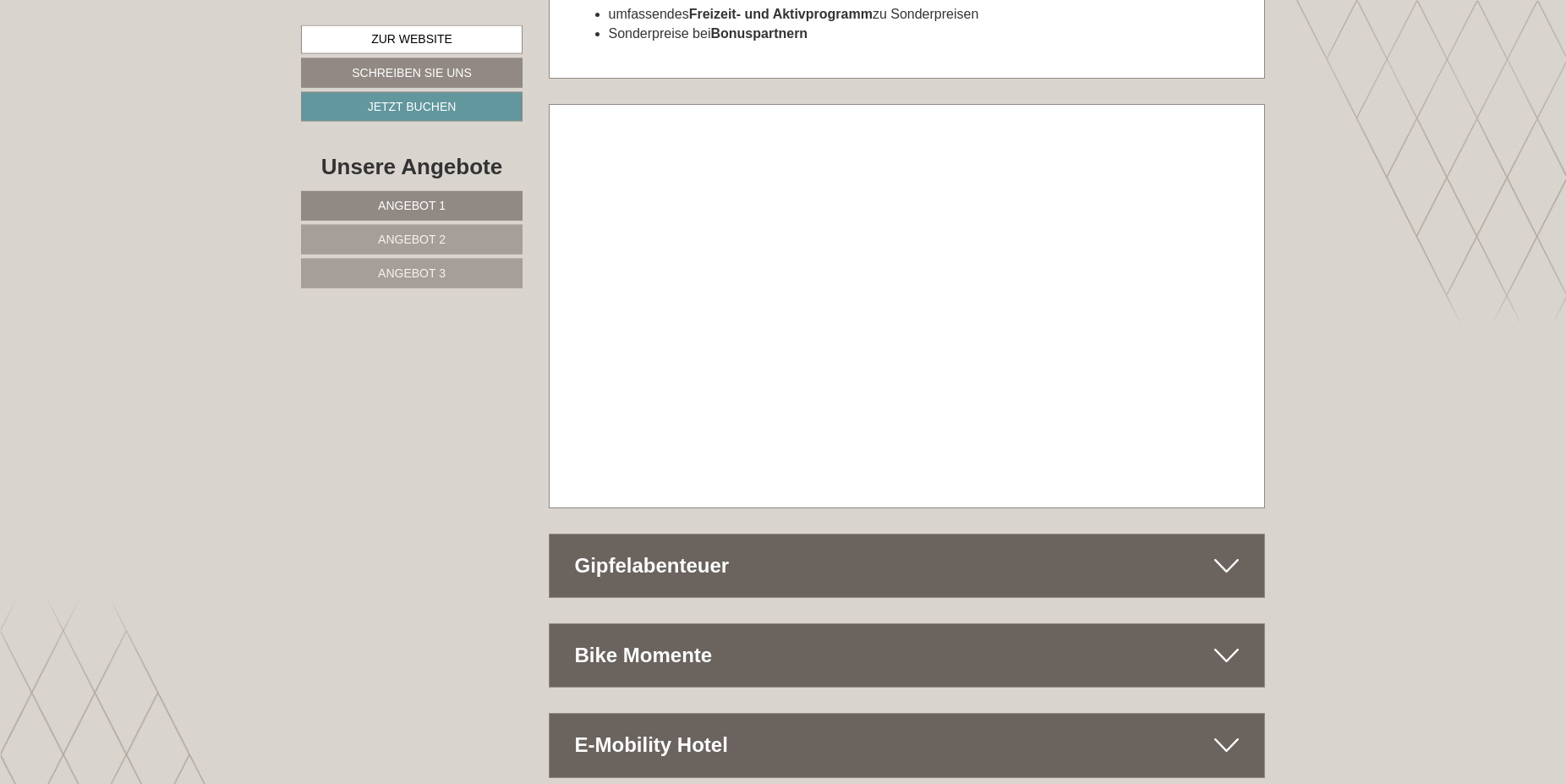
scroll to position [9312, 0]
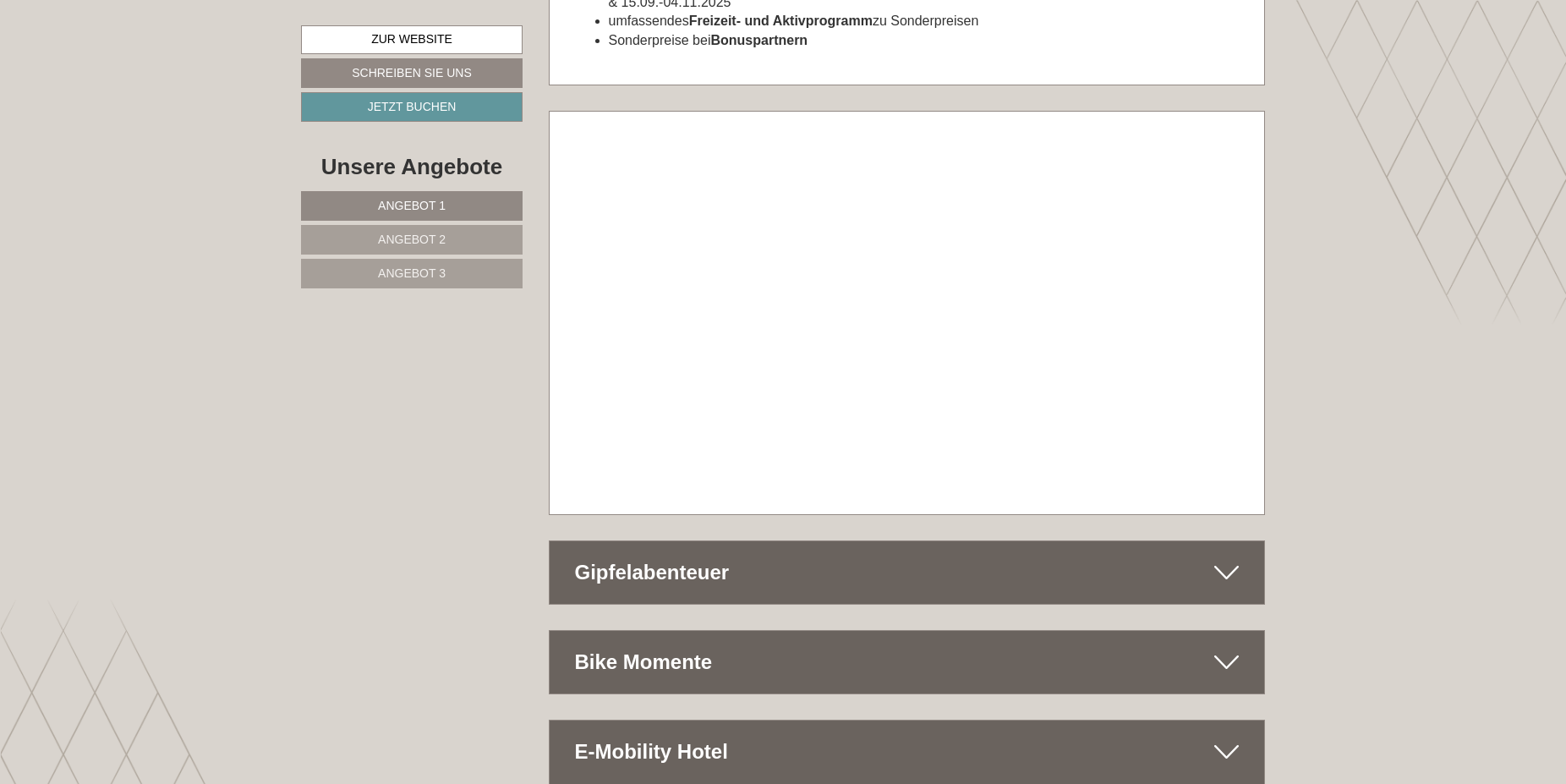
click at [1233, 558] on icon at bounding box center [1227, 572] width 25 height 29
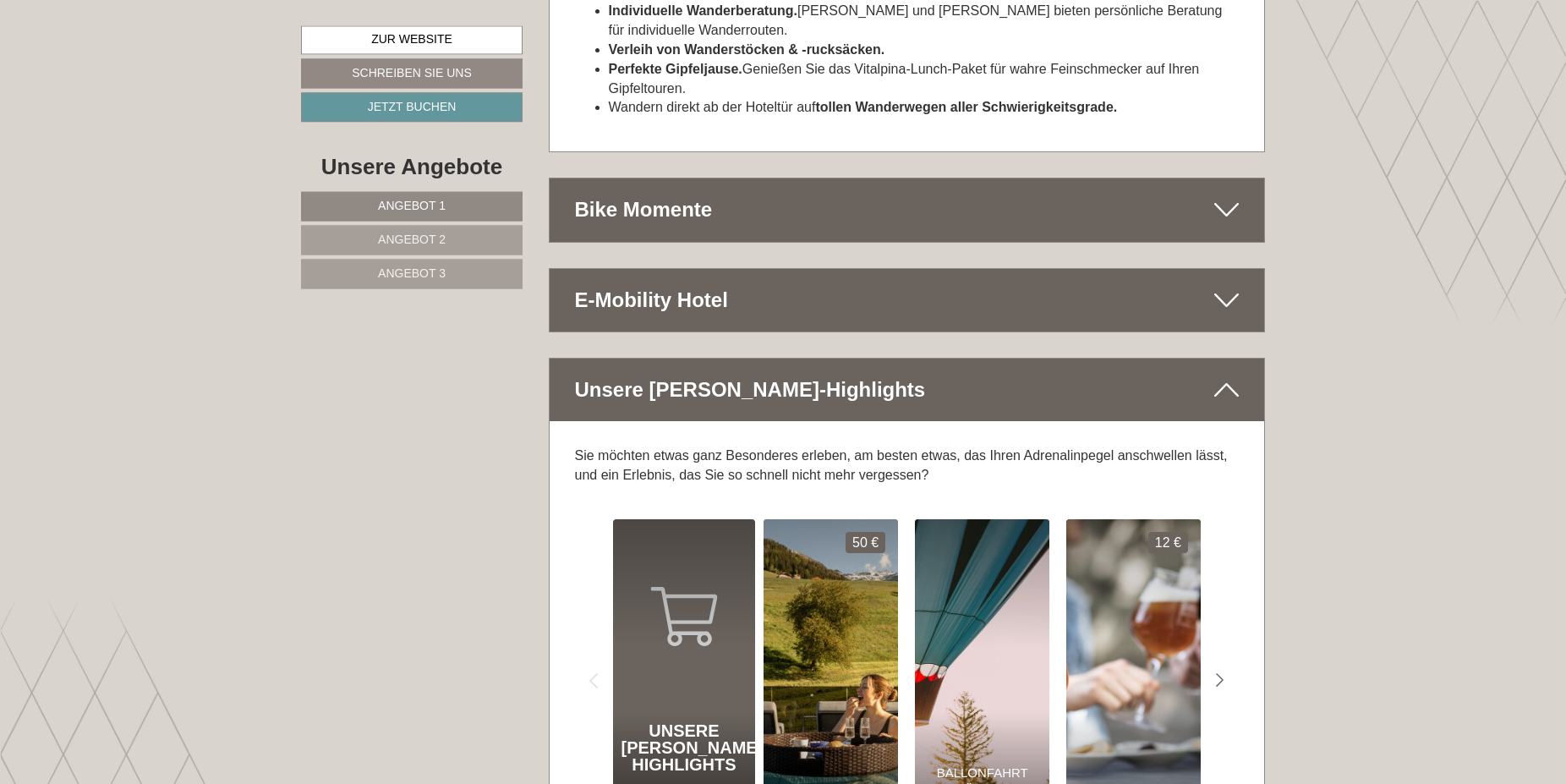
scroll to position [10433, 0]
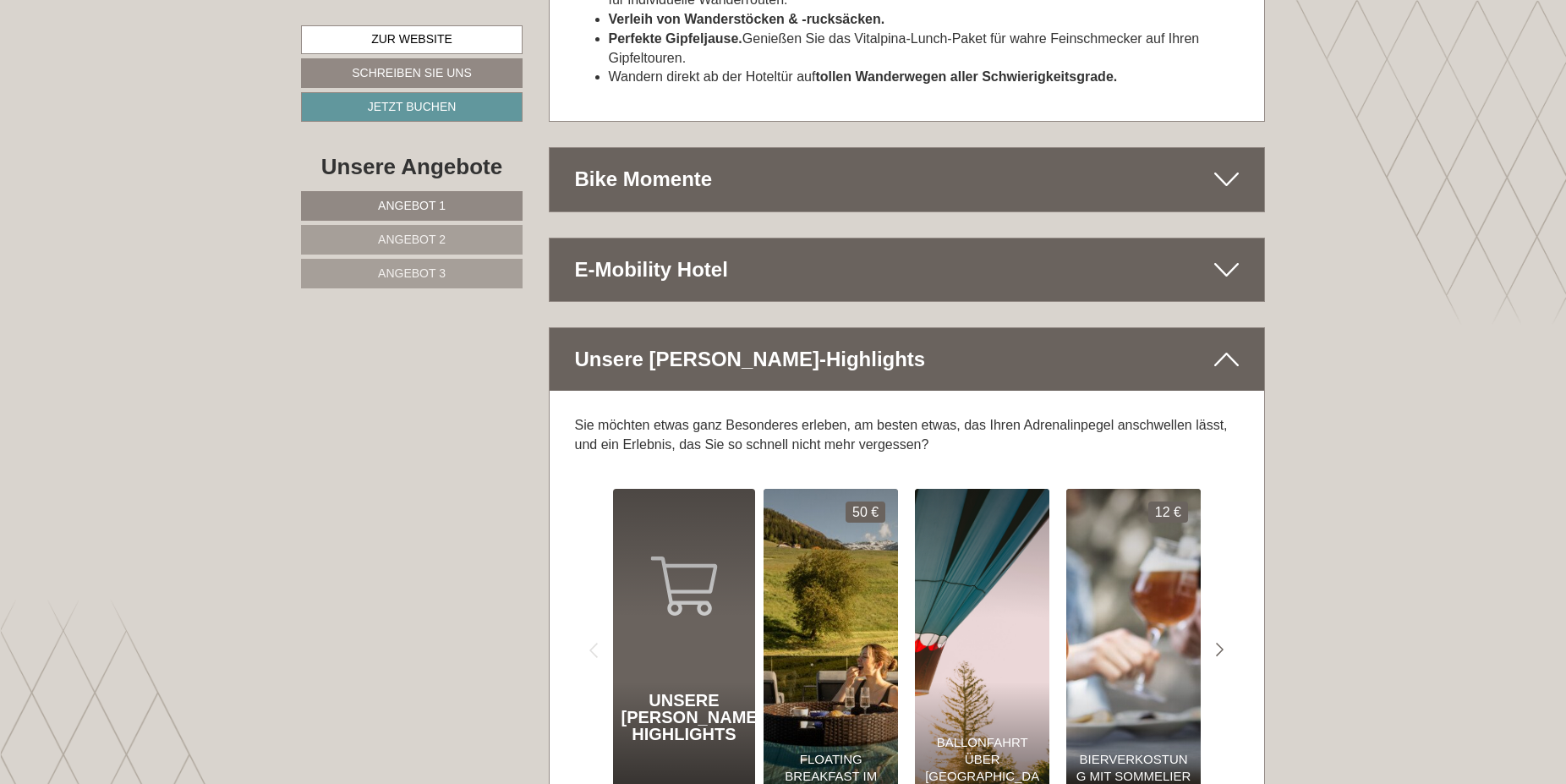
click at [1203, 238] on div "E-Mobility Hotel" at bounding box center [907, 270] width 716 height 62
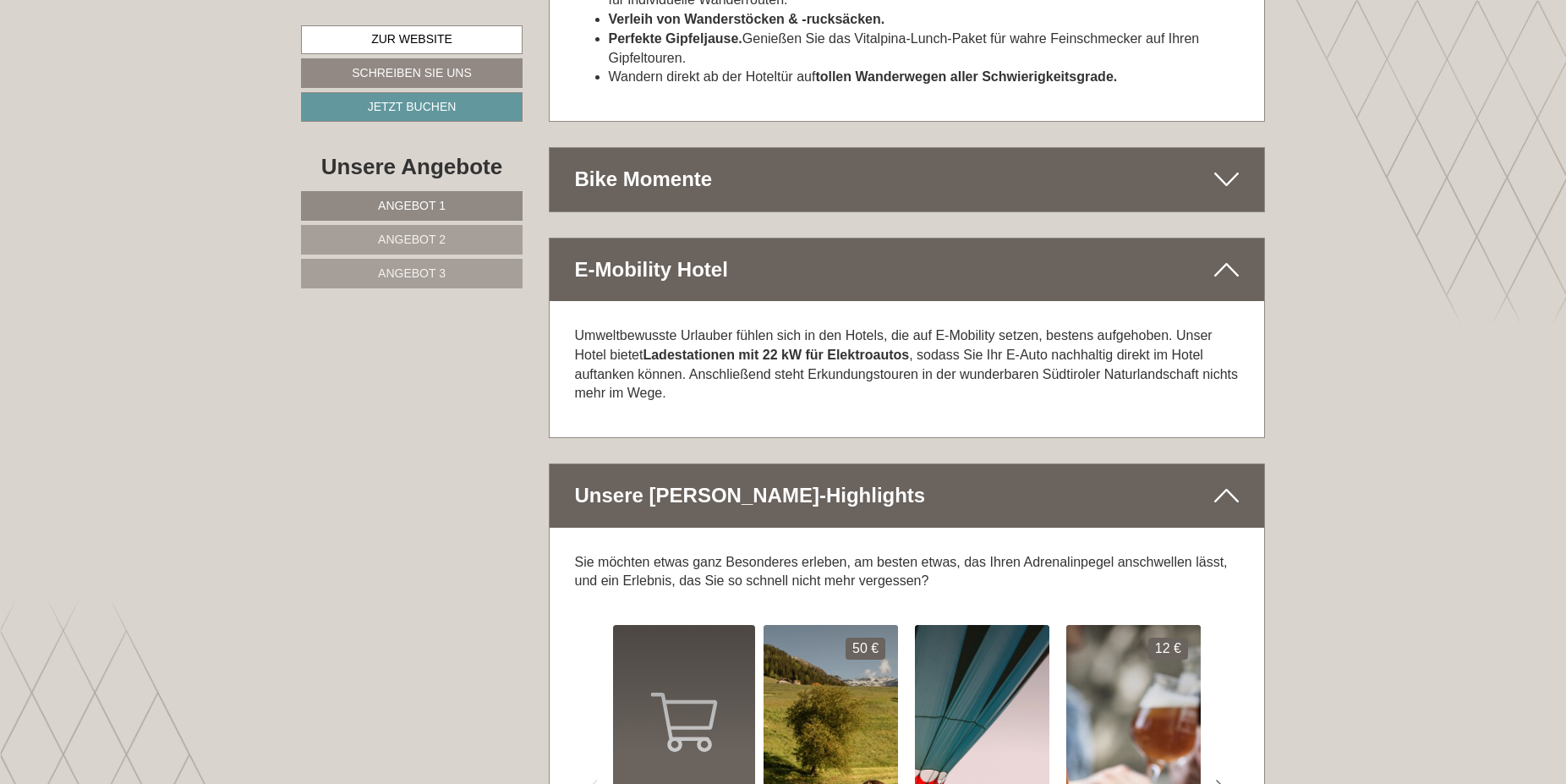
click at [1204, 465] on div "Unsere [PERSON_NAME]-Highlights" at bounding box center [907, 496] width 716 height 62
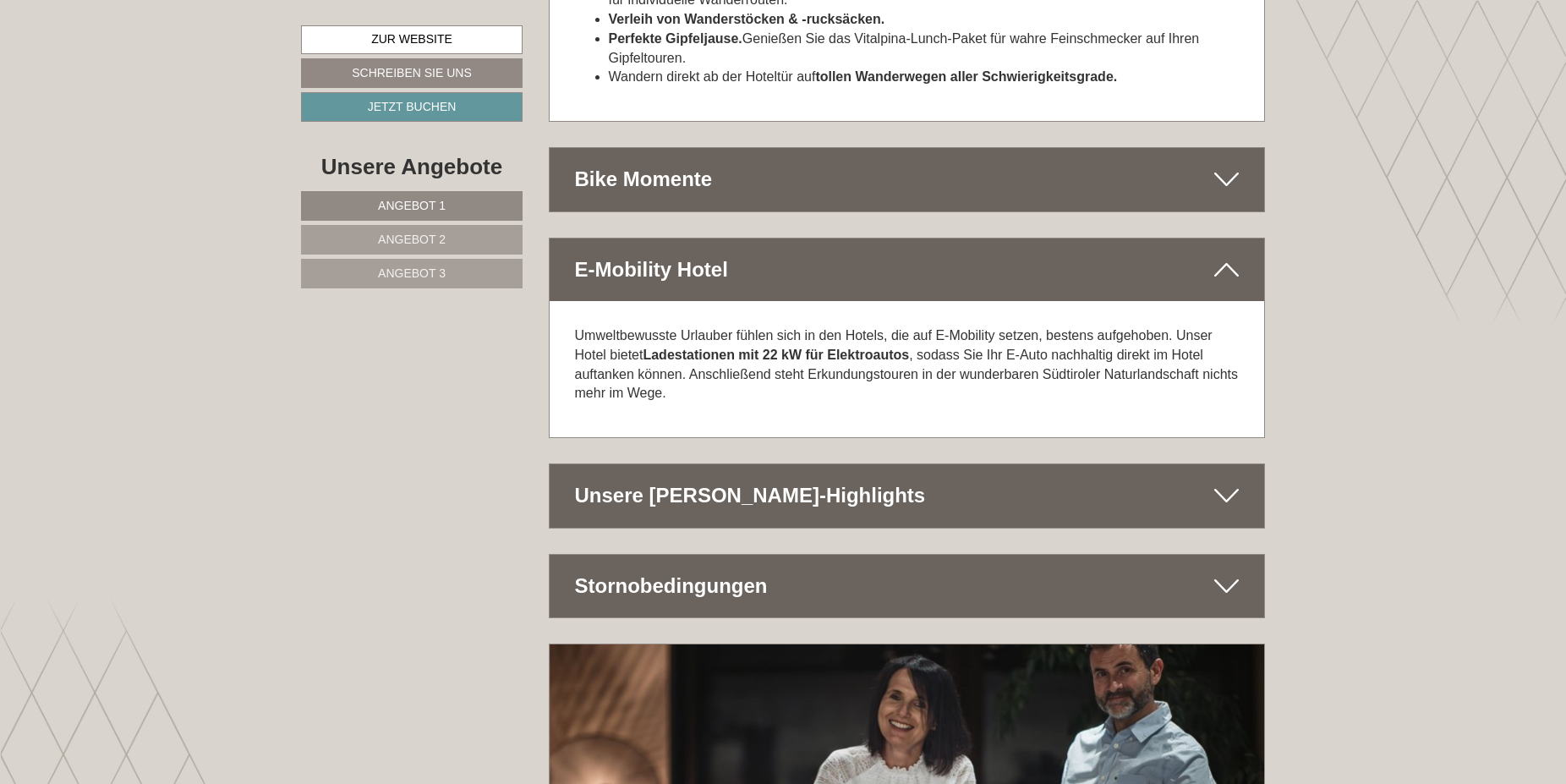
click at [1204, 465] on div "Unsere [PERSON_NAME]-Highlights" at bounding box center [907, 496] width 716 height 62
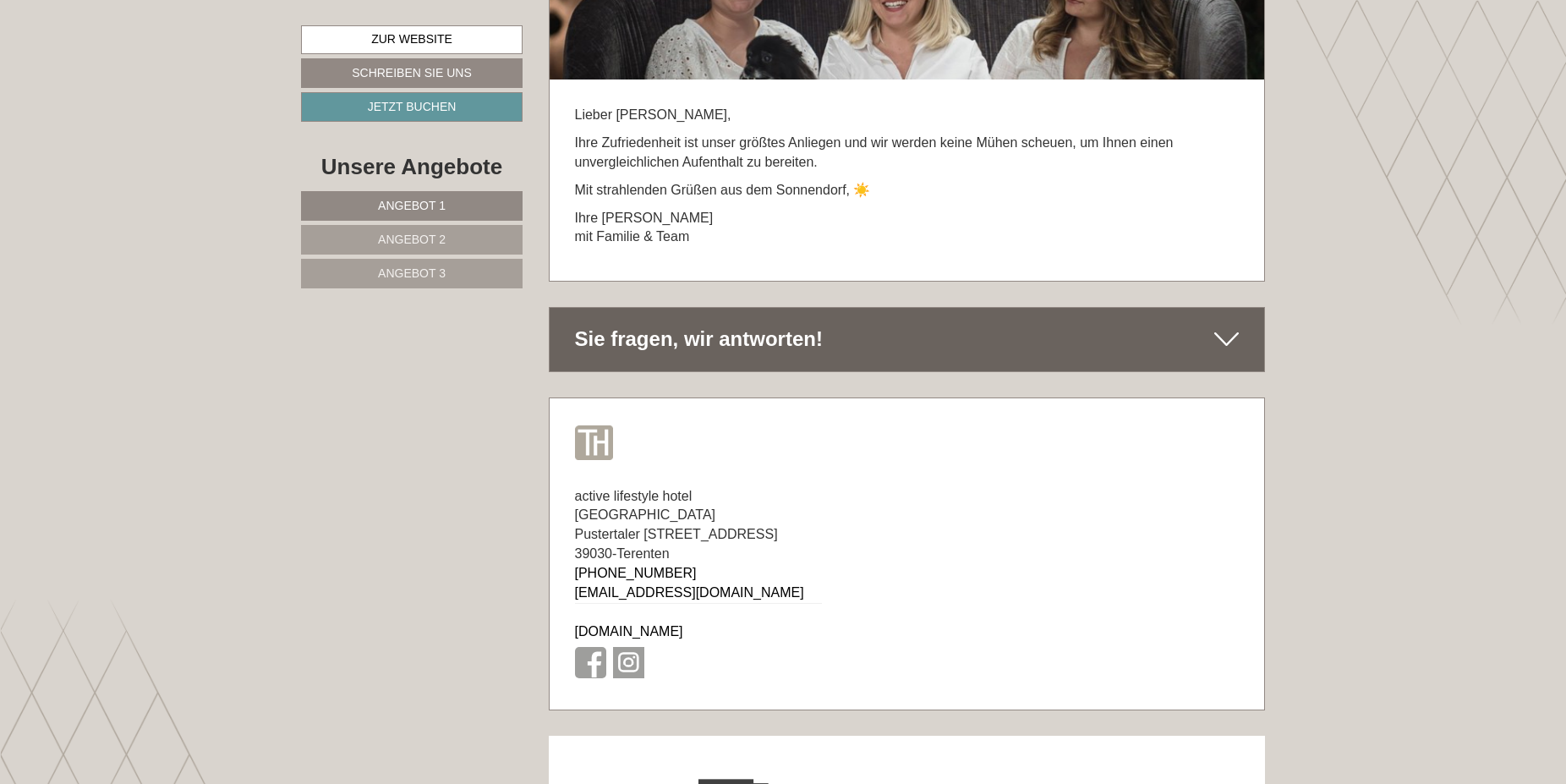
scroll to position [11974, 0]
